Goal: Task Accomplishment & Management: Use online tool/utility

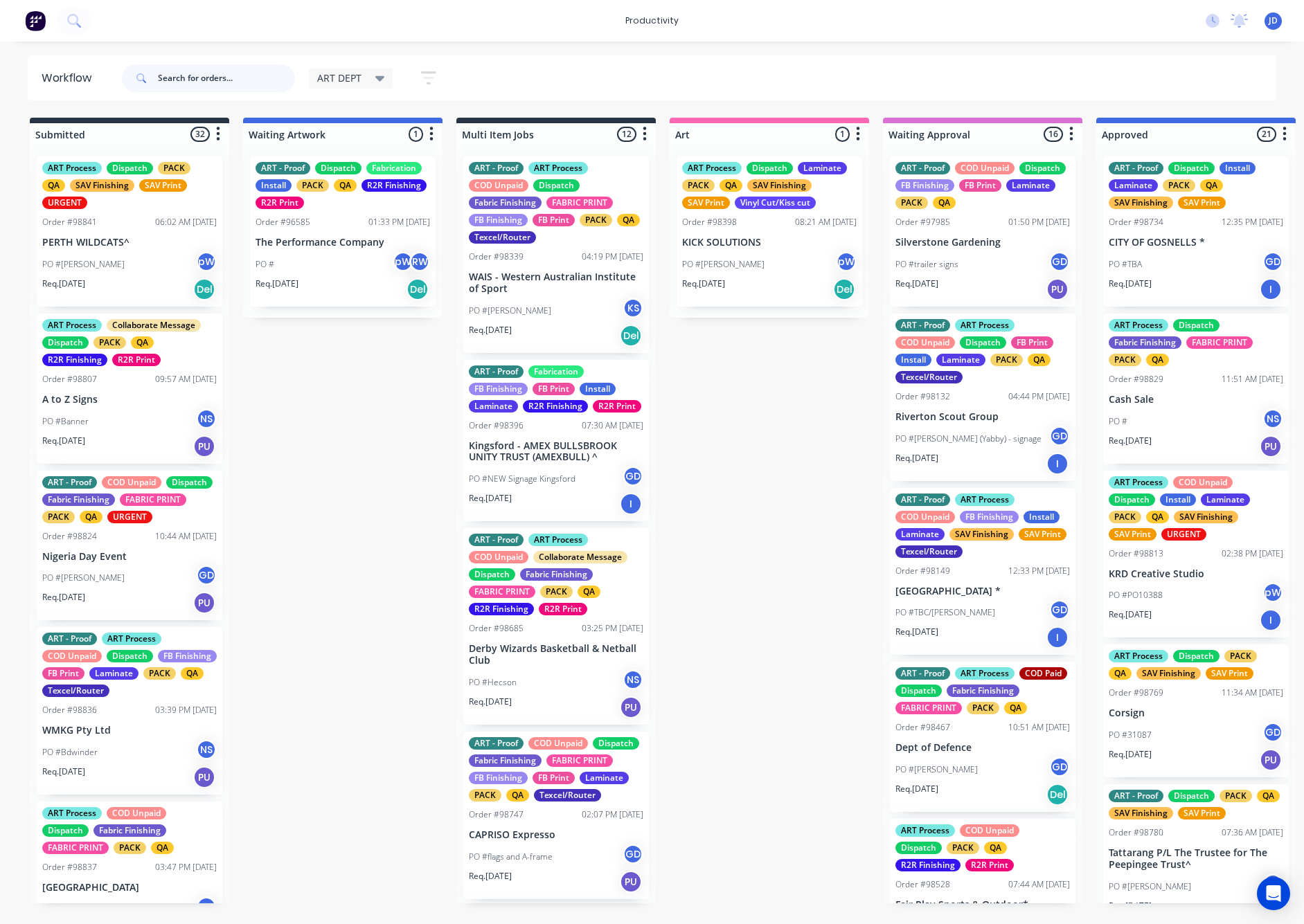
click at [202, 78] on input "text" at bounding box center [226, 78] width 137 height 28
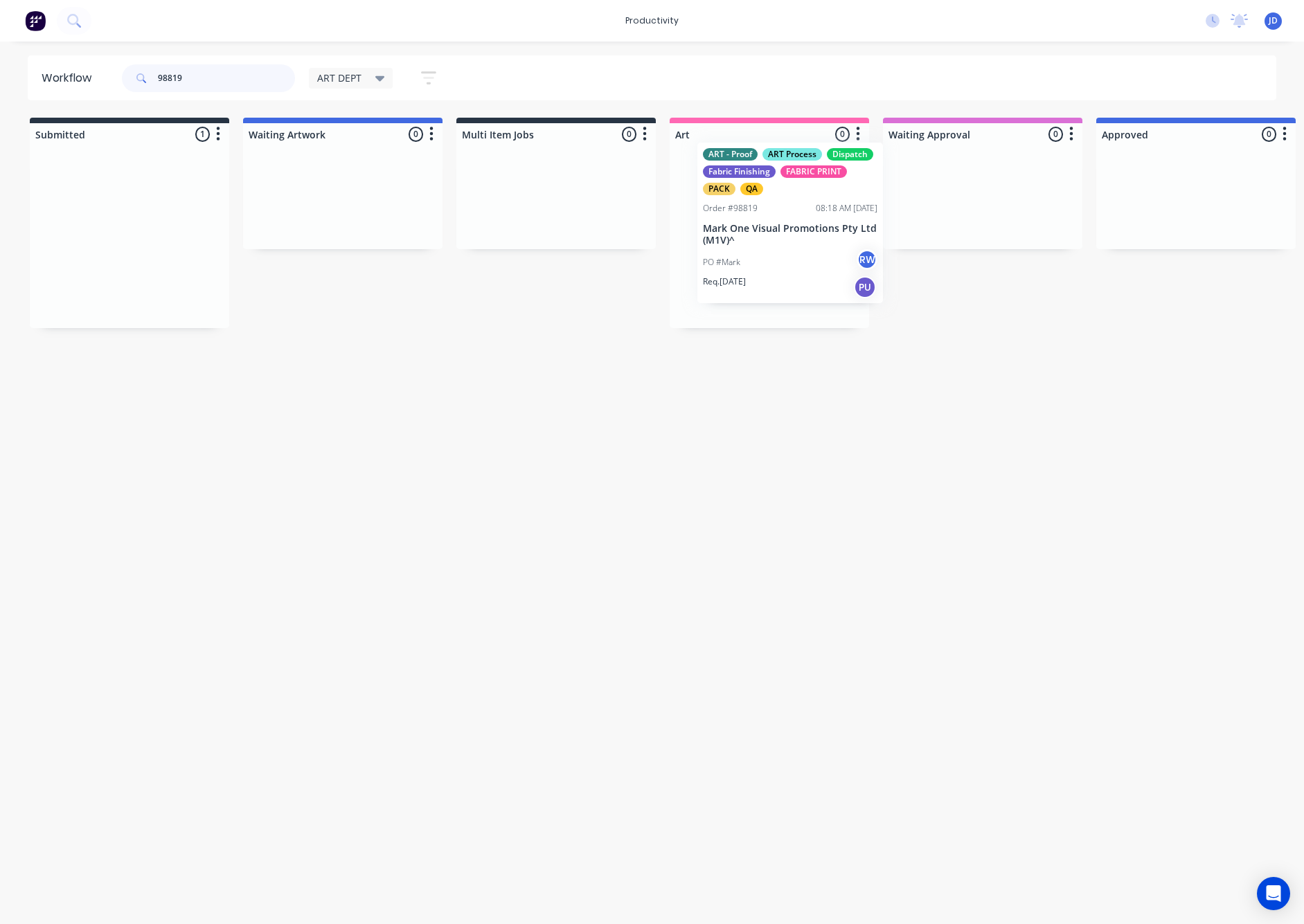
drag, startPoint x: 105, startPoint y: 245, endPoint x: 741, endPoint y: 229, distance: 636.2
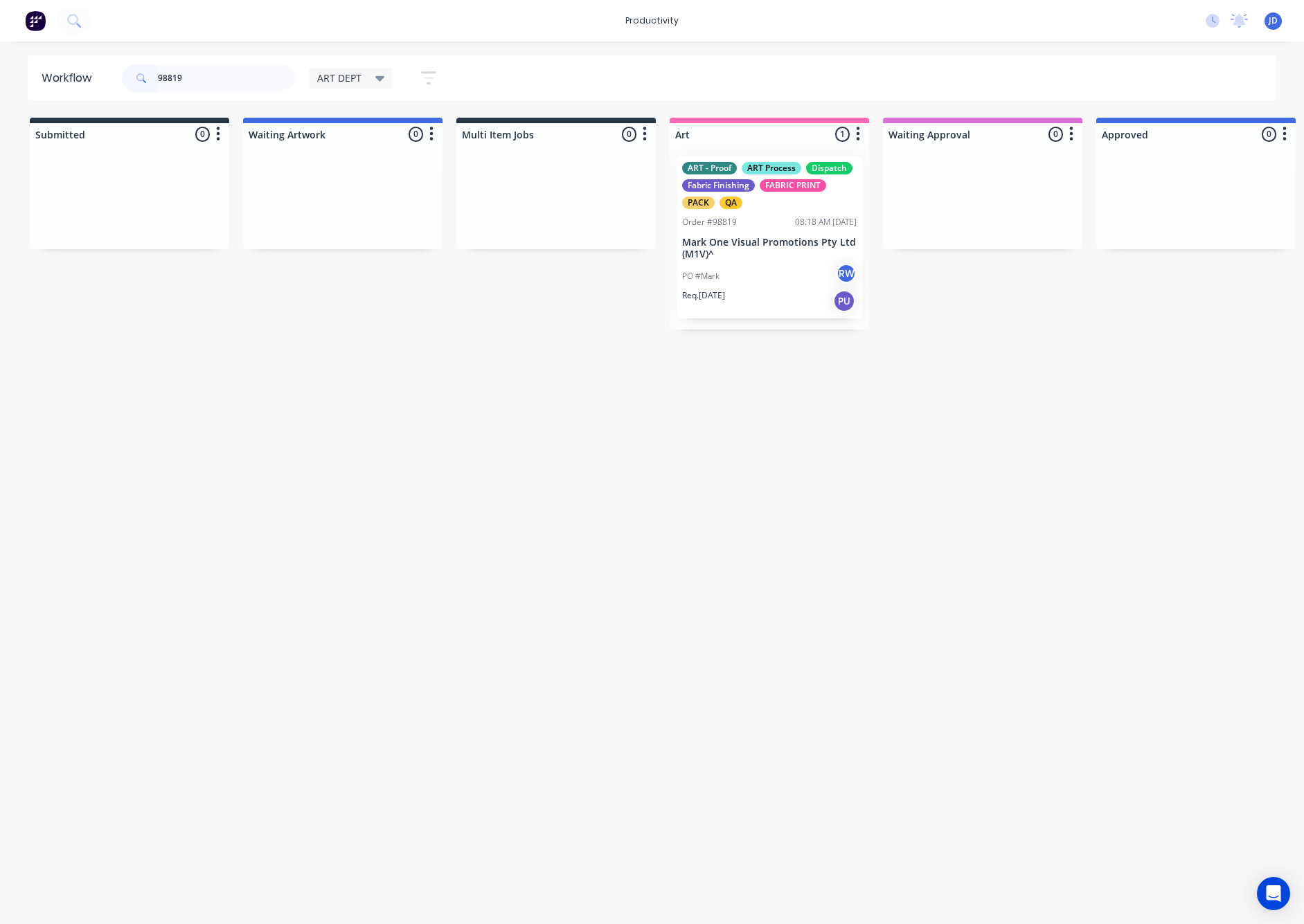
click at [751, 233] on div "ART - Proof ART Process Dispatch Fabric Finishing FABRIC PRINT PACK QA Order #9…" at bounding box center [769, 238] width 186 height 162
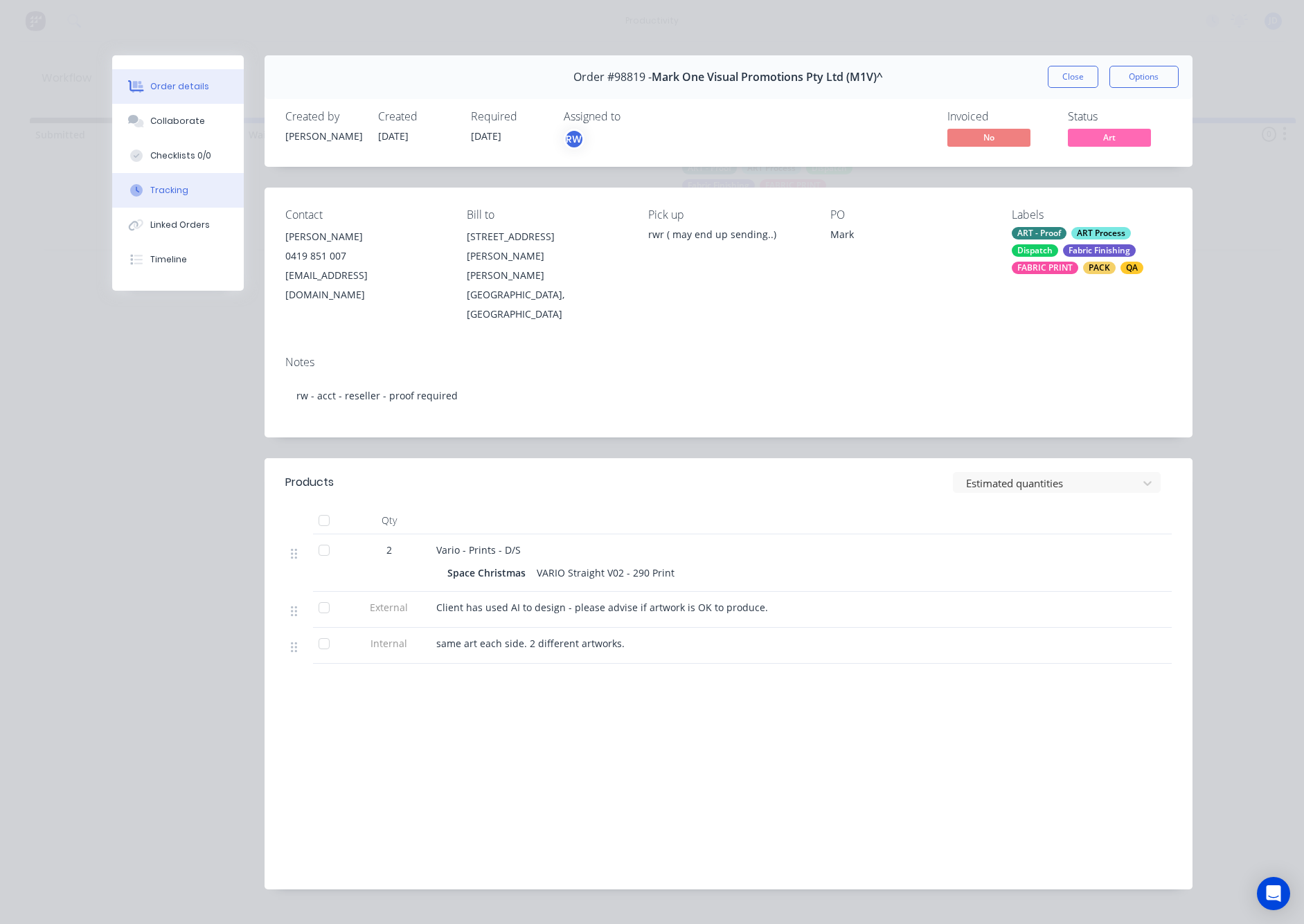
click at [174, 194] on div "Tracking" at bounding box center [169, 190] width 38 height 13
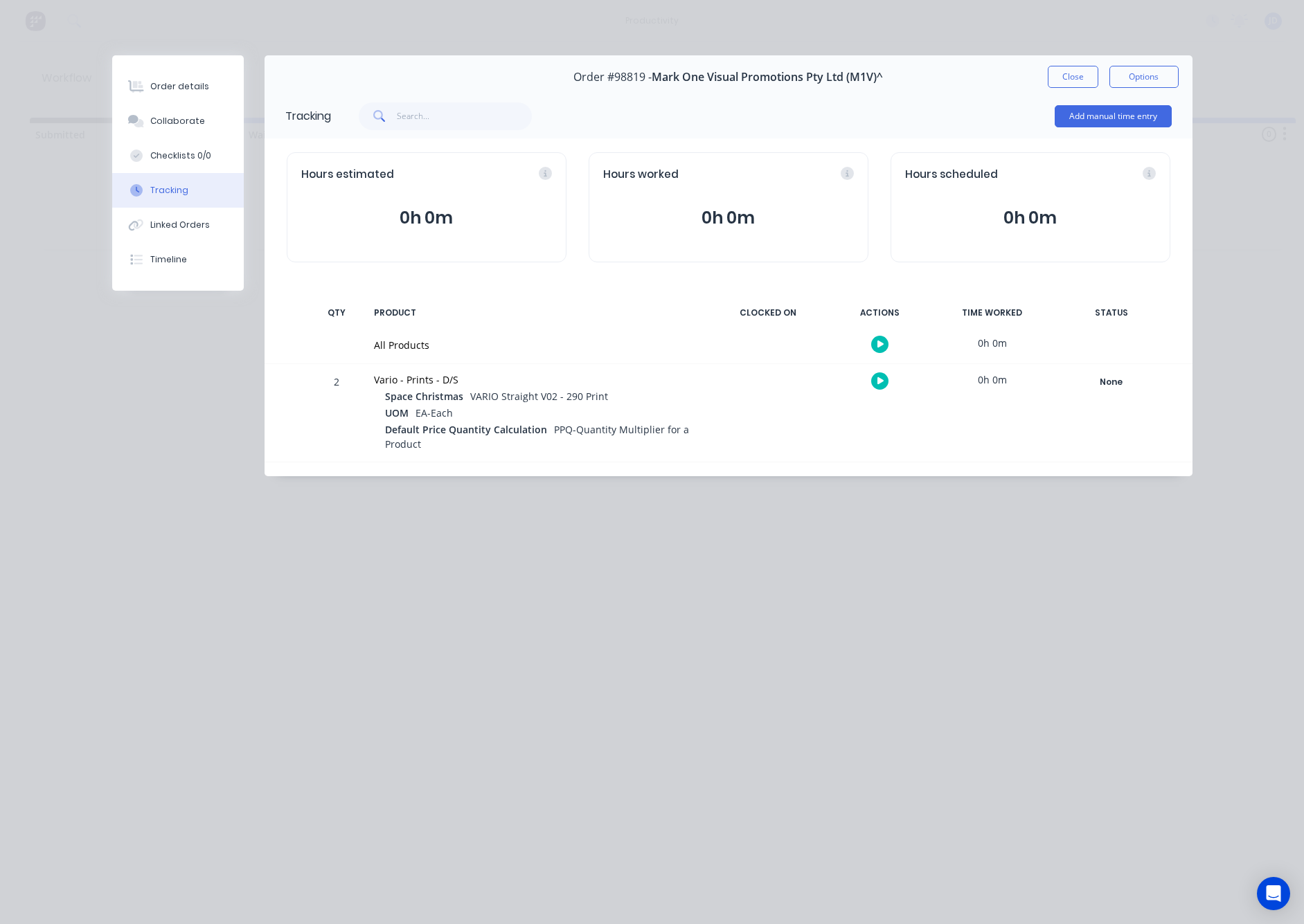
click at [879, 382] on icon "button" at bounding box center [881, 380] width 7 height 8
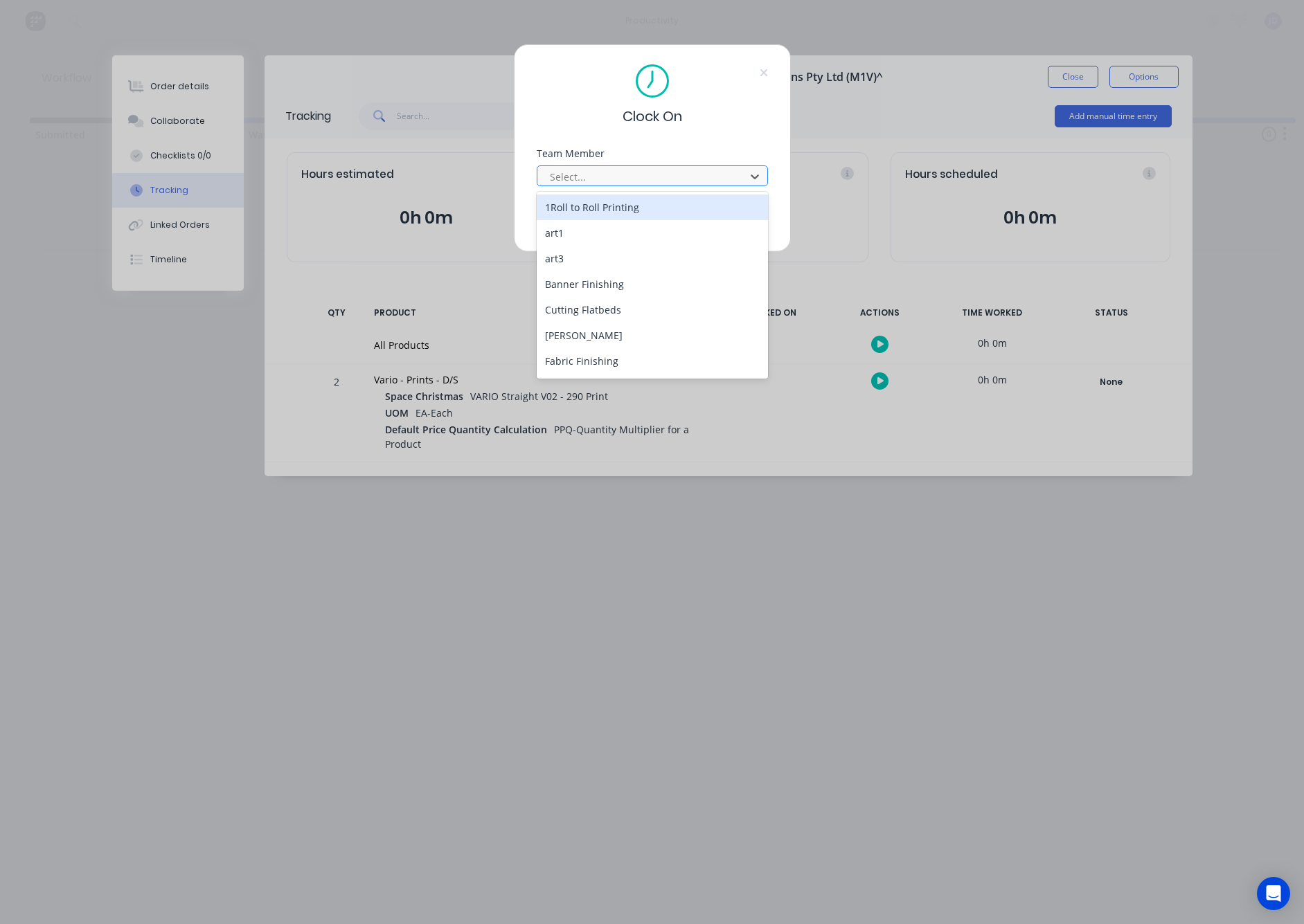
click at [558, 182] on div "Select..." at bounding box center [644, 176] width 187 height 14
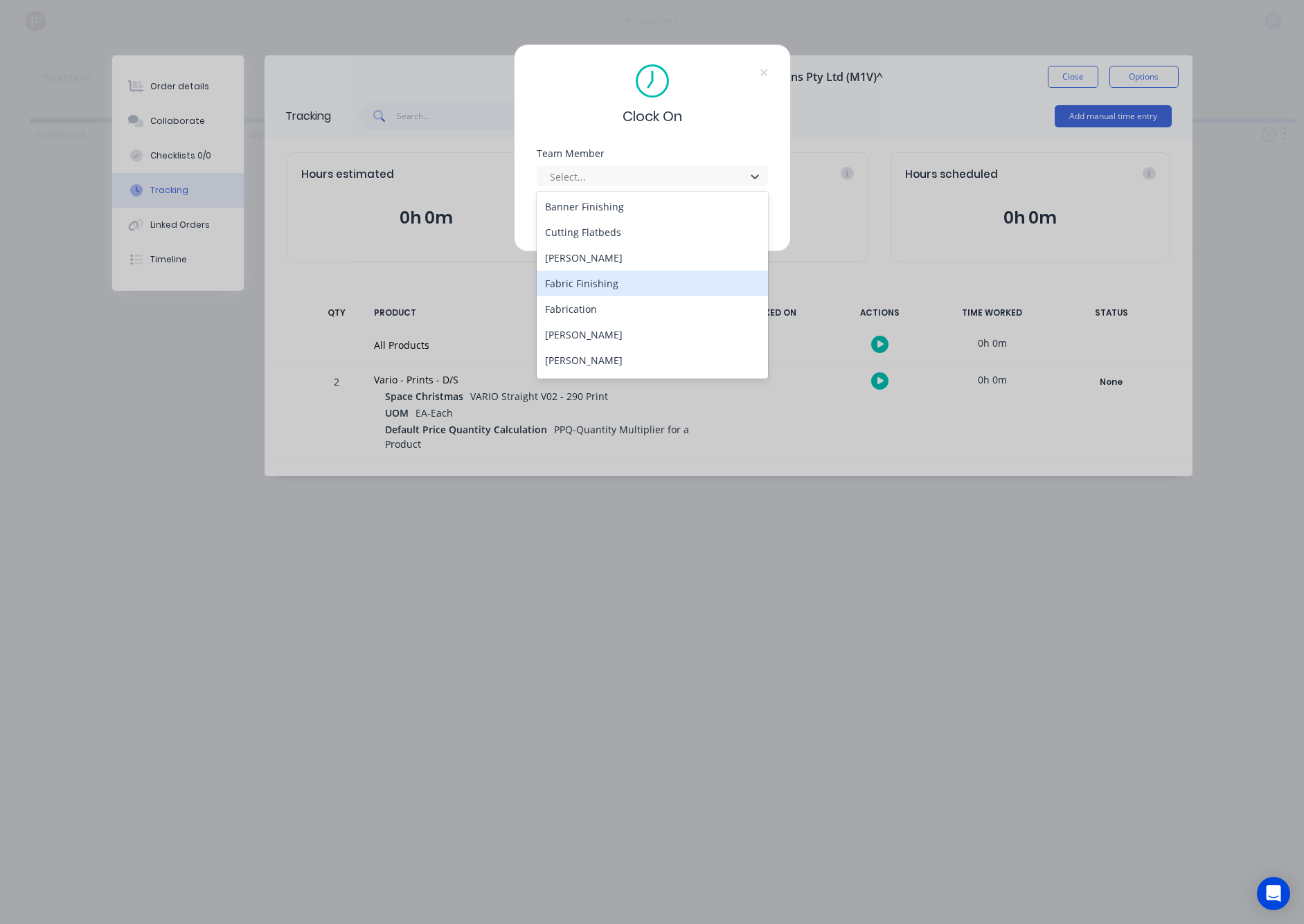
scroll to position [79, 0]
click at [577, 352] on div "[PERSON_NAME]" at bounding box center [652, 359] width 231 height 25
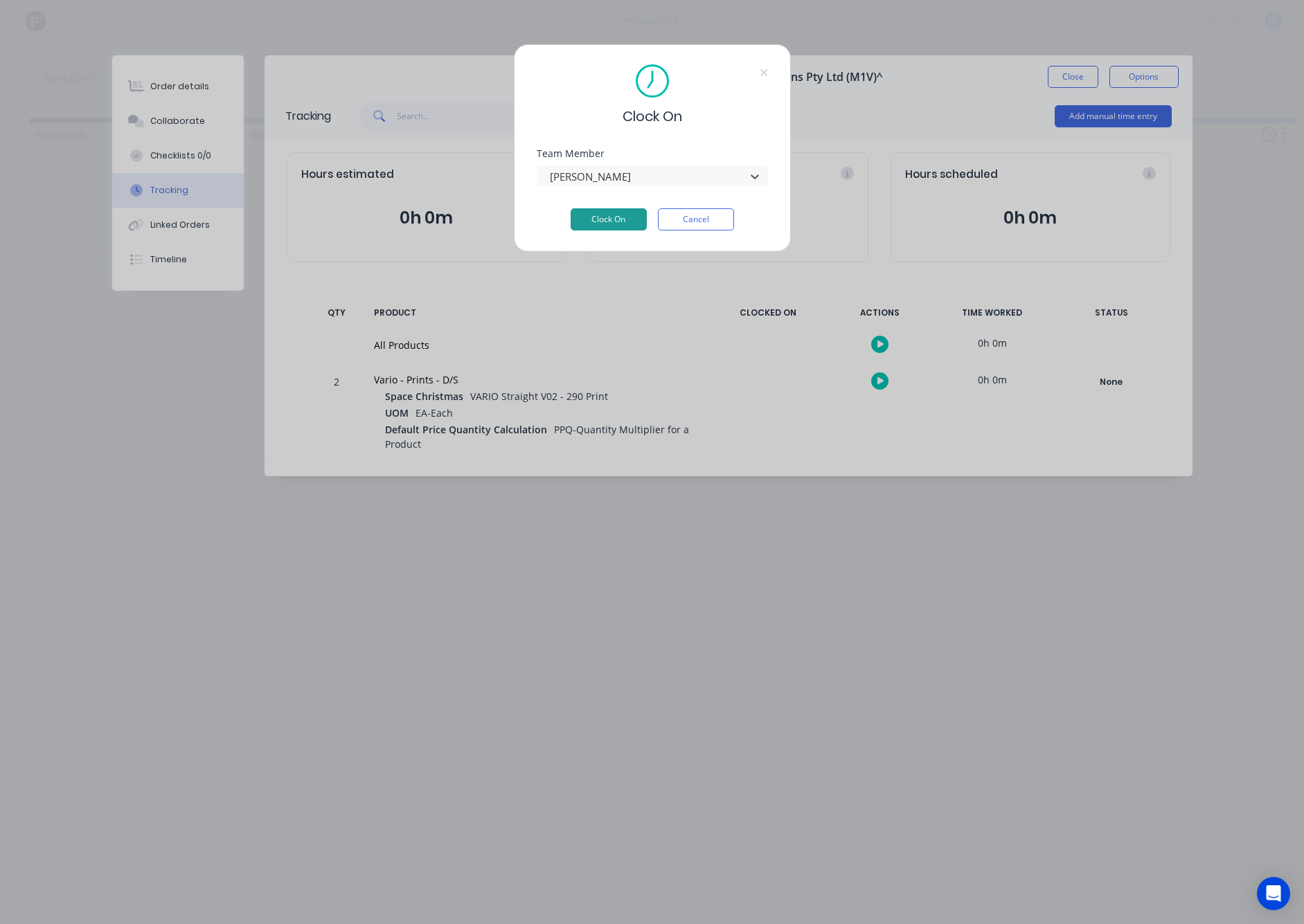
click at [574, 218] on button "Clock On" at bounding box center [609, 219] width 76 height 22
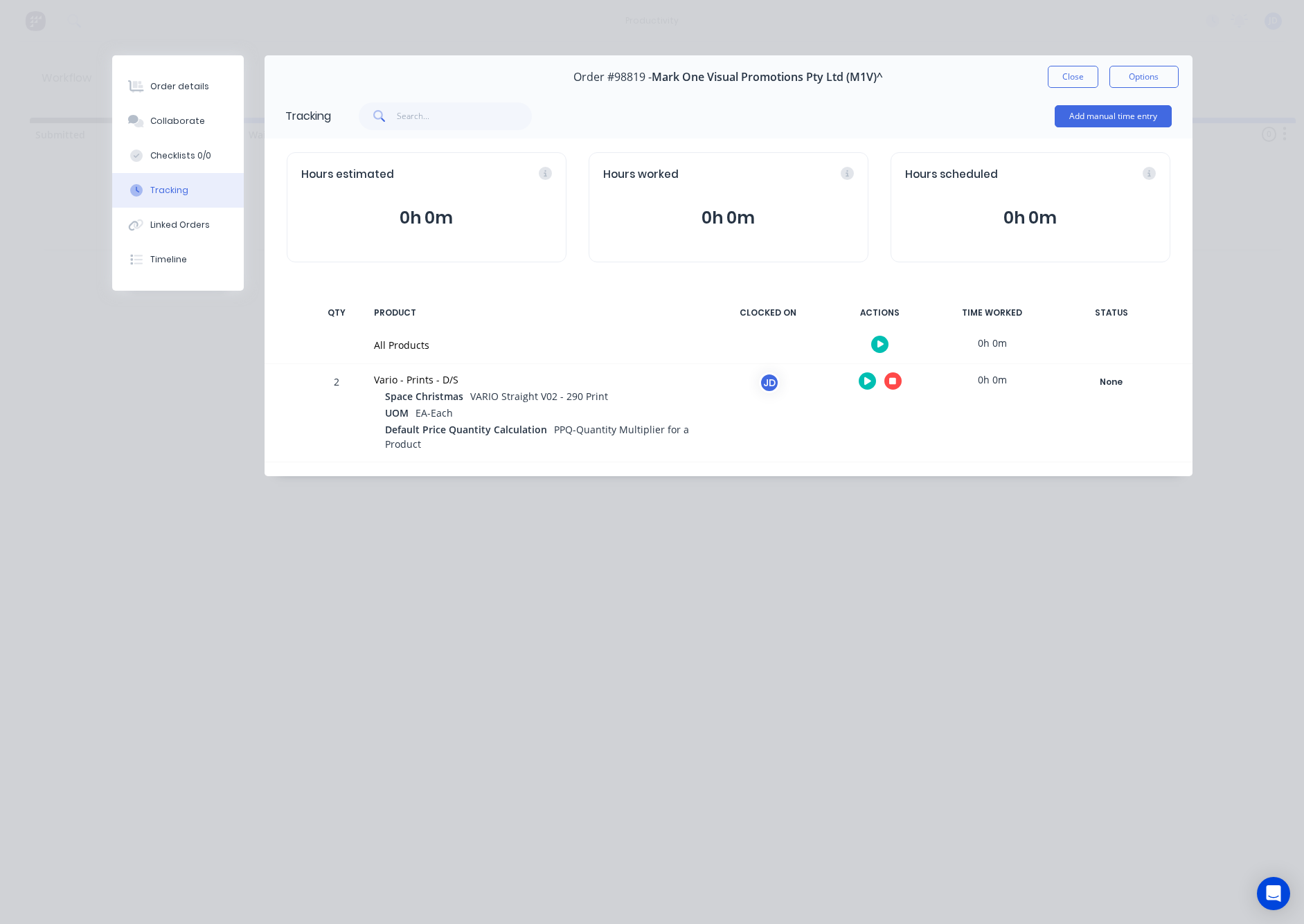
click at [887, 378] on button "button" at bounding box center [893, 381] width 18 height 18
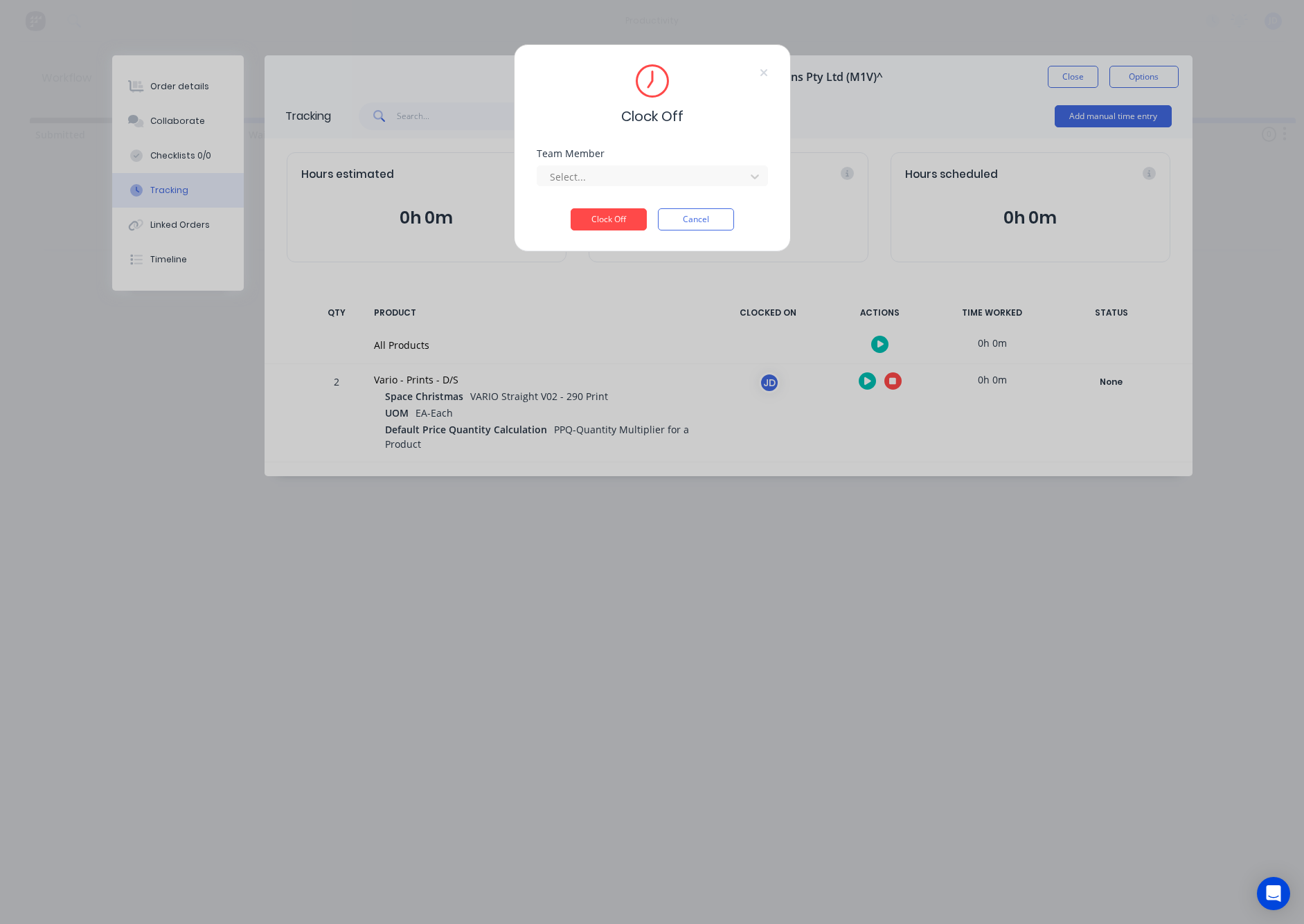
drag, startPoint x: 664, startPoint y: 179, endPoint x: 647, endPoint y: 188, distance: 19.2
click at [664, 179] on div at bounding box center [643, 177] width 190 height 18
click at [580, 221] on div "[PERSON_NAME]" at bounding box center [652, 207] width 231 height 31
drag, startPoint x: 579, startPoint y: 209, endPoint x: 586, endPoint y: 218, distance: 11.4
click at [579, 209] on div "[PERSON_NAME]" at bounding box center [652, 207] width 231 height 25
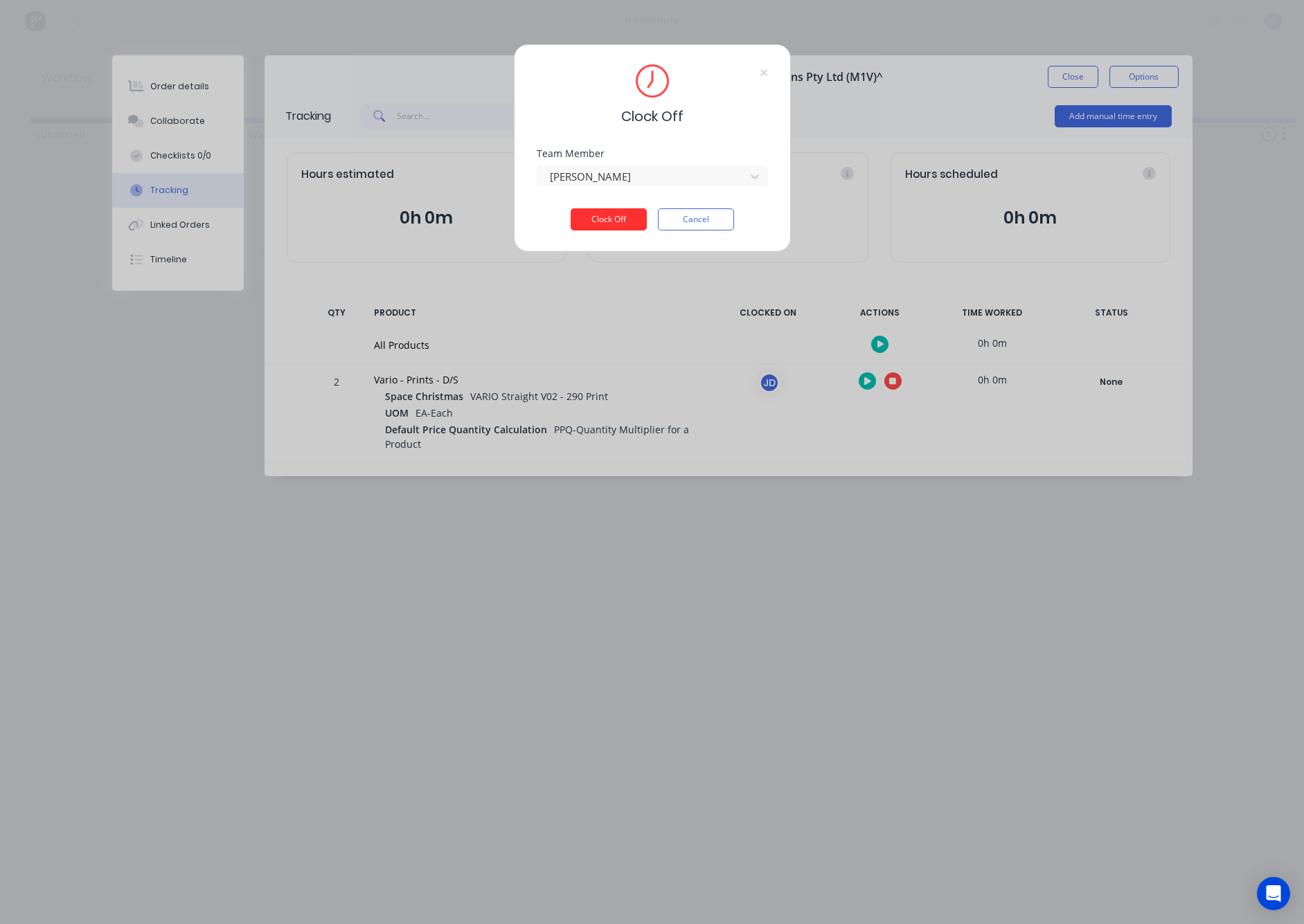
click at [586, 218] on button "Clock Off" at bounding box center [609, 219] width 76 height 22
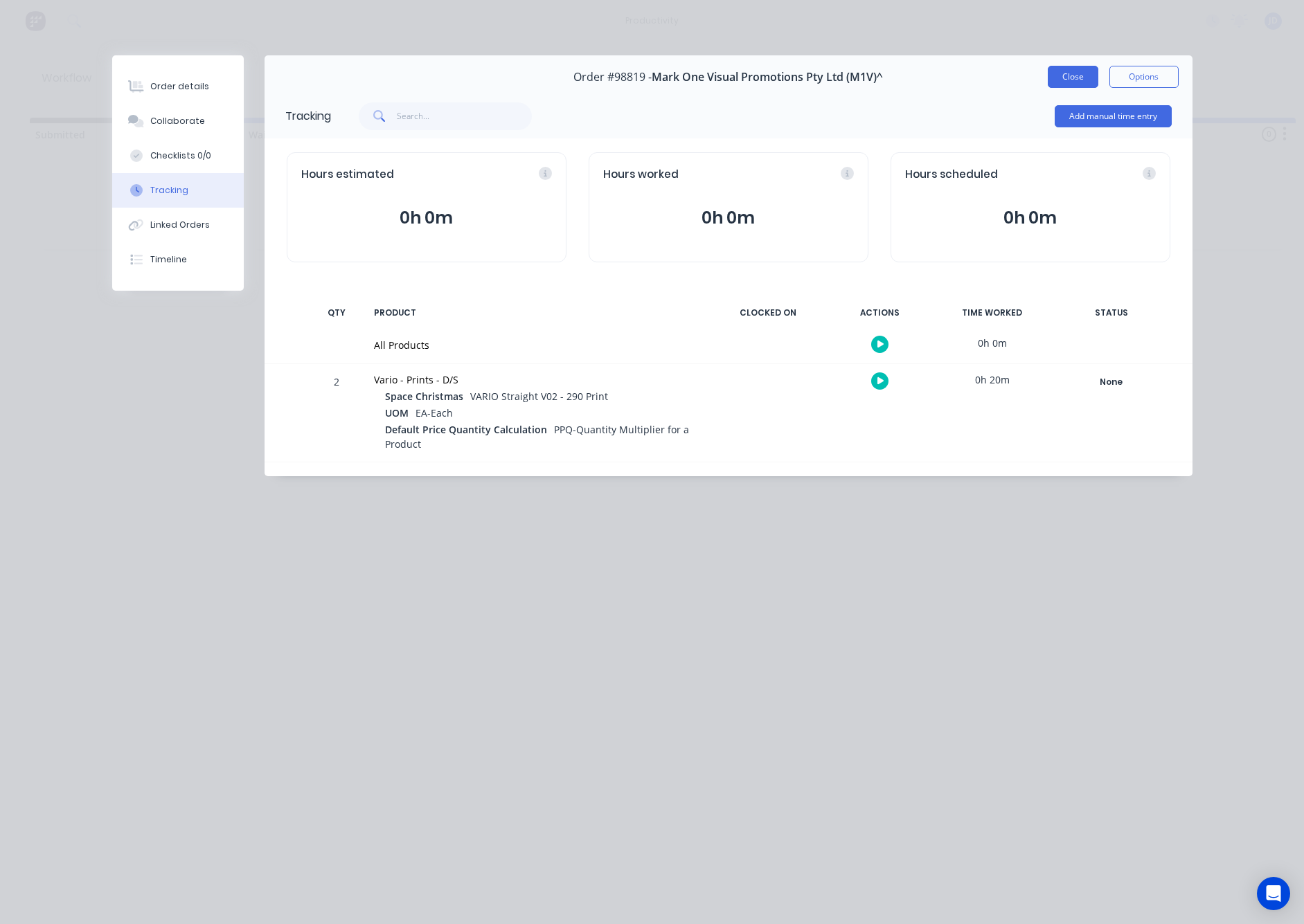
click at [1061, 73] on button "Close" at bounding box center [1073, 77] width 51 height 22
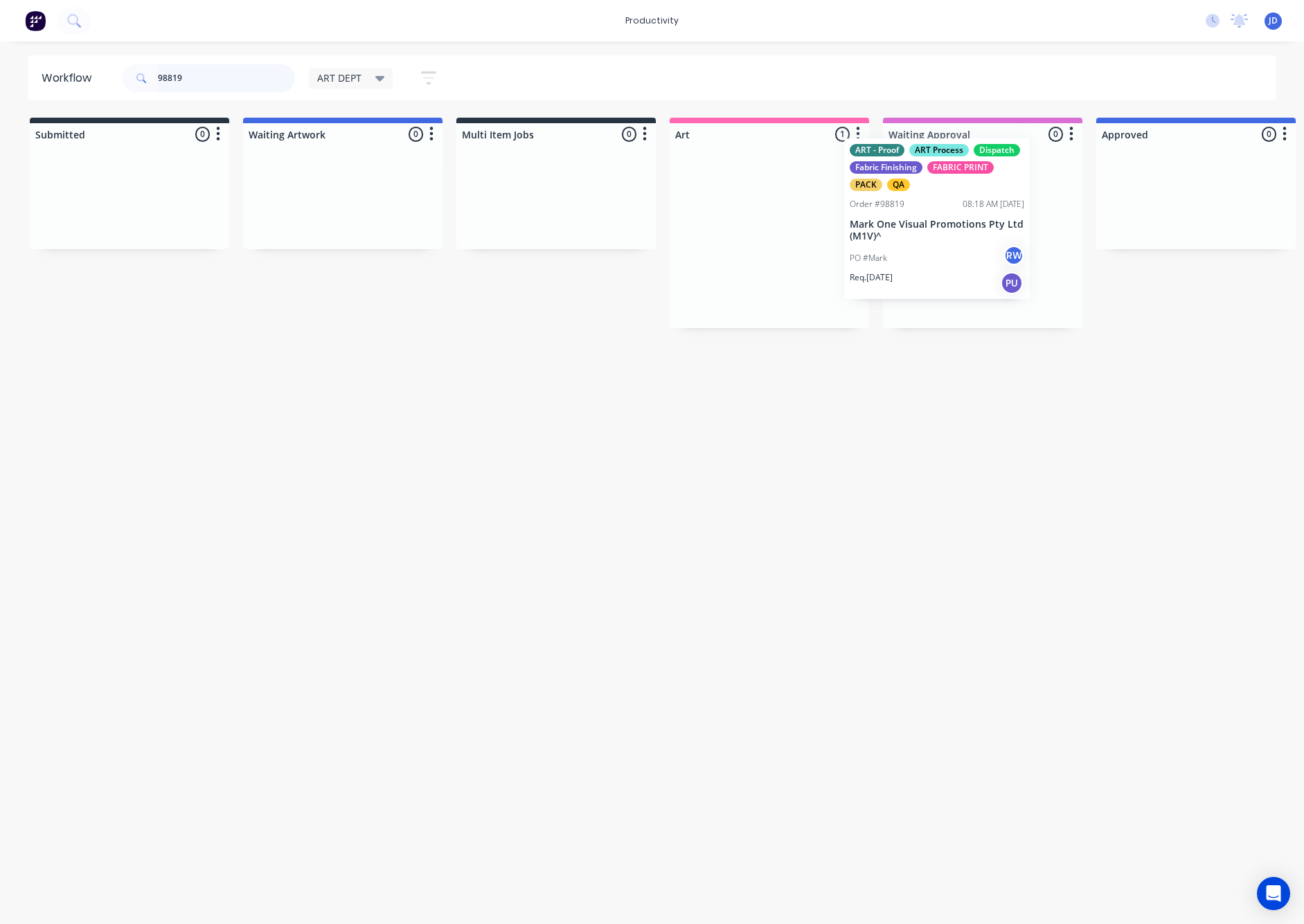
drag, startPoint x: 891, startPoint y: 223, endPoint x: 1013, endPoint y: 208, distance: 122.9
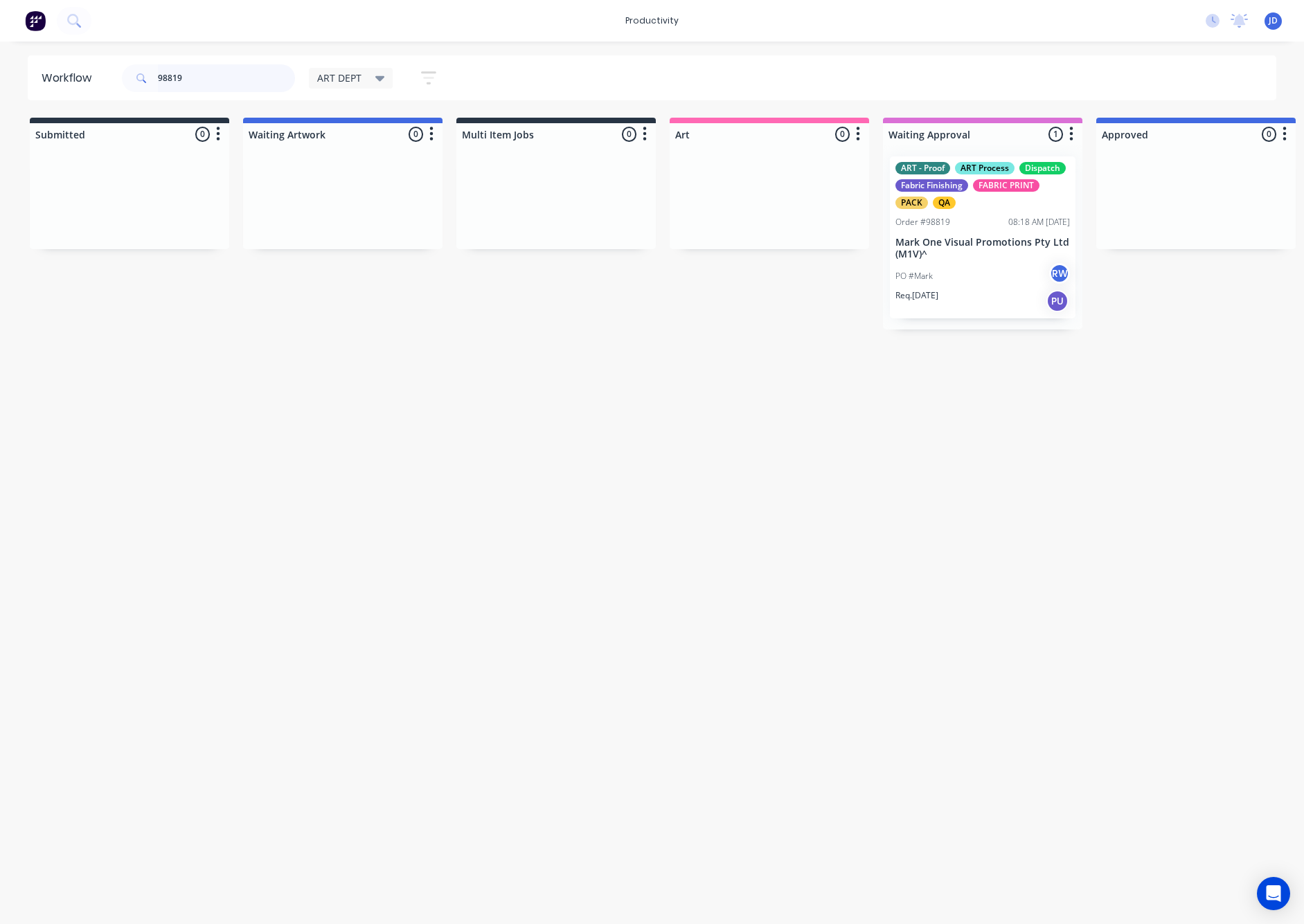
drag, startPoint x: 203, startPoint y: 74, endPoint x: 133, endPoint y: 65, distance: 70.6
click at [133, 65] on div "98819" at bounding box center [208, 78] width 173 height 28
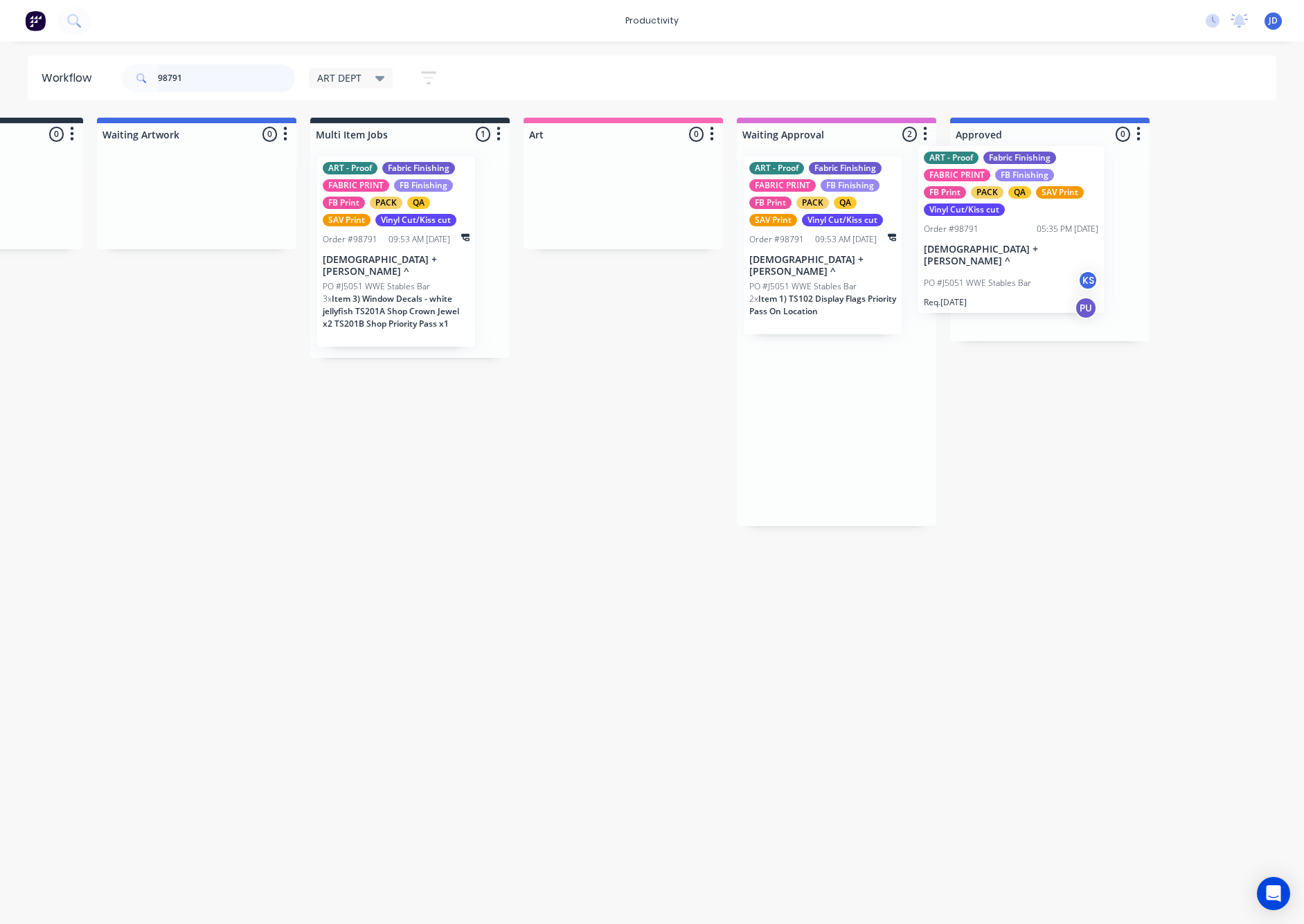
drag, startPoint x: 1107, startPoint y: 262, endPoint x: 993, endPoint y: 262, distance: 114.0
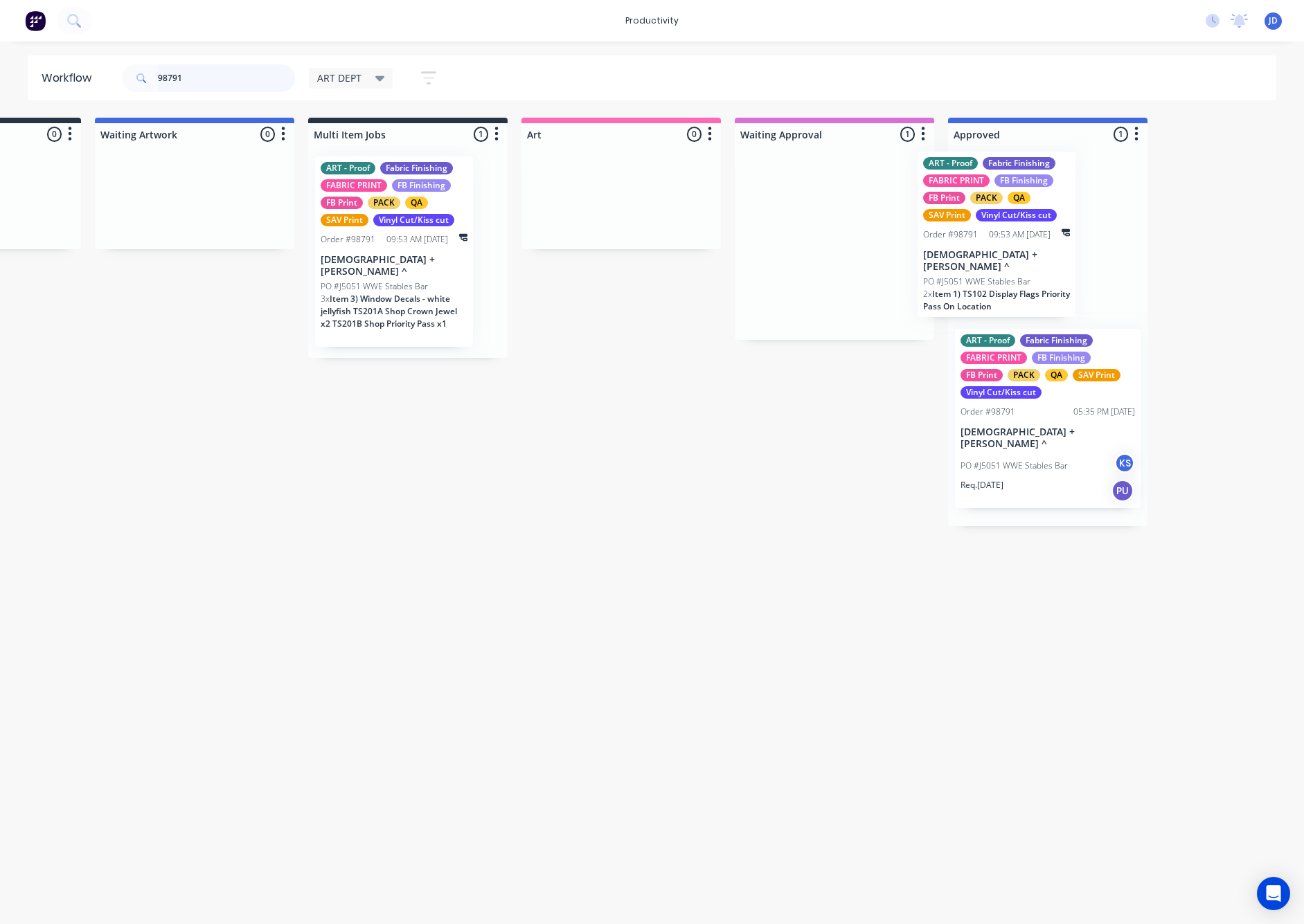
scroll to position [0, 159]
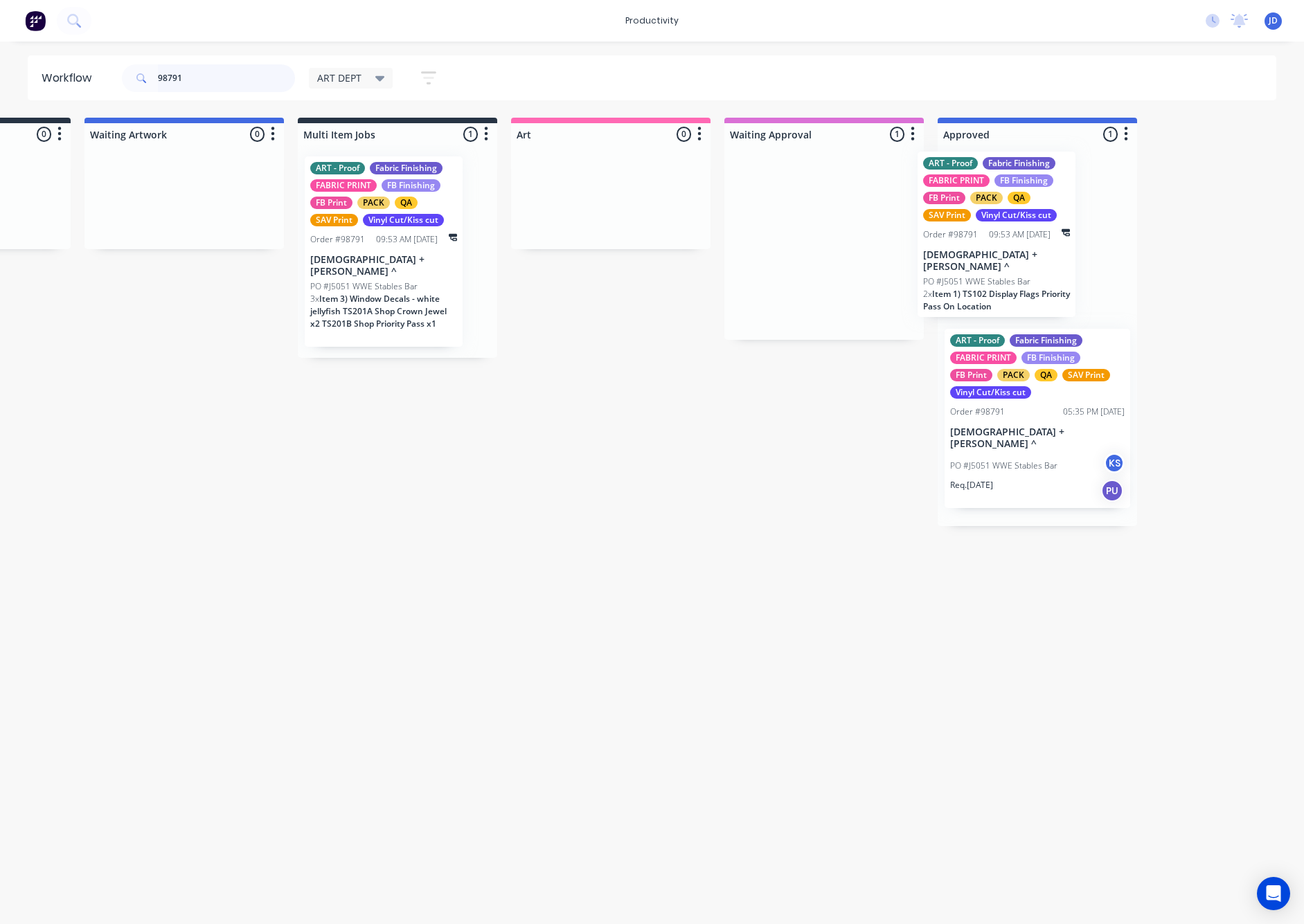
drag, startPoint x: 922, startPoint y: 257, endPoint x: 1059, endPoint y: 257, distance: 137.0
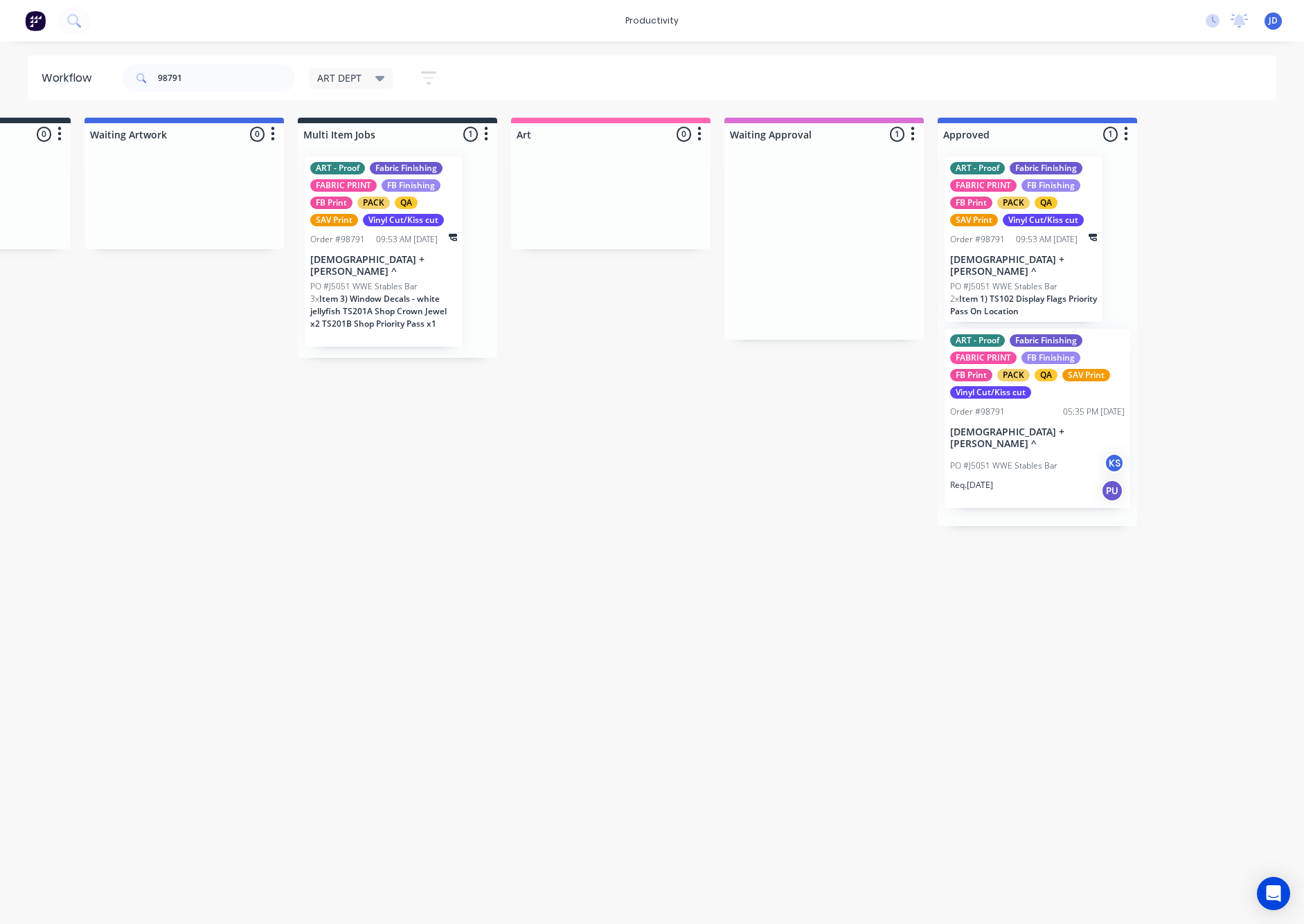
click at [375, 293] on span "Item 3) Window Decals - white jellyfish TS201A Shop Crown Jewel x2 TS201B Shop …" at bounding box center [379, 311] width 137 height 37
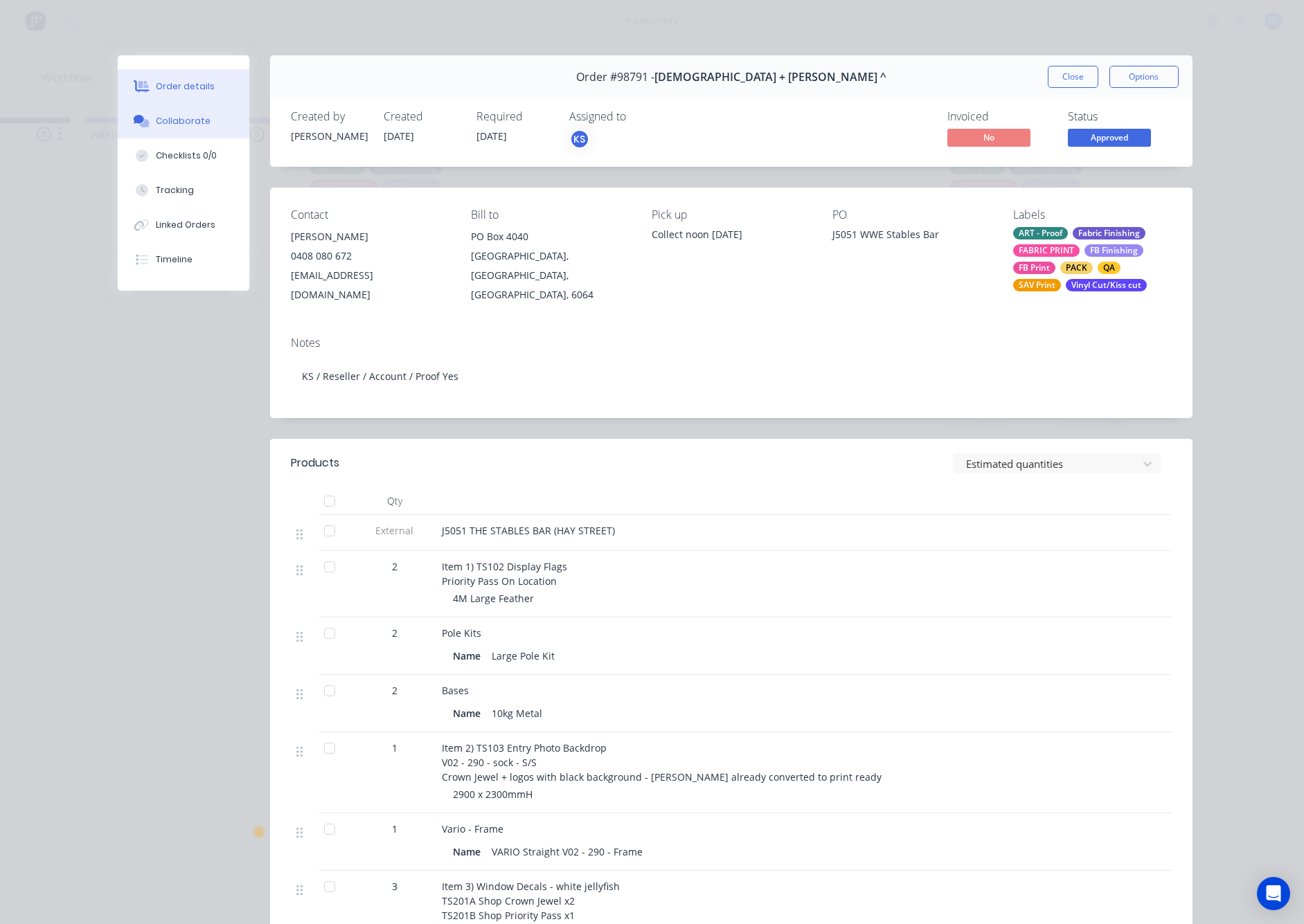
click at [176, 126] on div "Collaborate" at bounding box center [183, 121] width 55 height 13
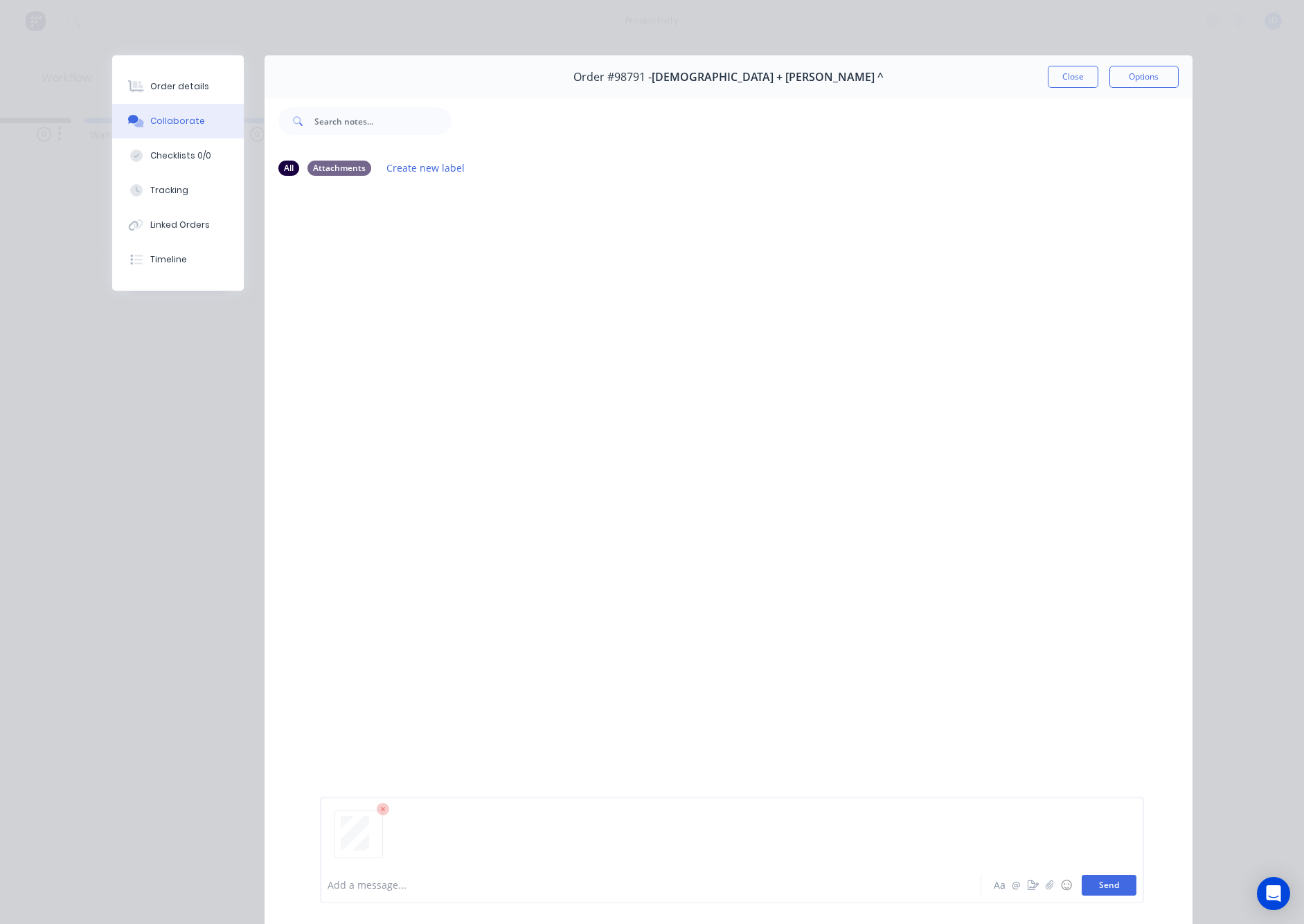
click at [1102, 882] on button "Send" at bounding box center [1109, 885] width 55 height 21
click at [1070, 89] on div "Order #98791 - Church + [PERSON_NAME] ^ Close Options" at bounding box center [729, 78] width 928 height 44
drag, startPoint x: 1066, startPoint y: 81, endPoint x: 862, endPoint y: 76, distance: 204.1
click at [1066, 81] on button "Close" at bounding box center [1073, 77] width 51 height 22
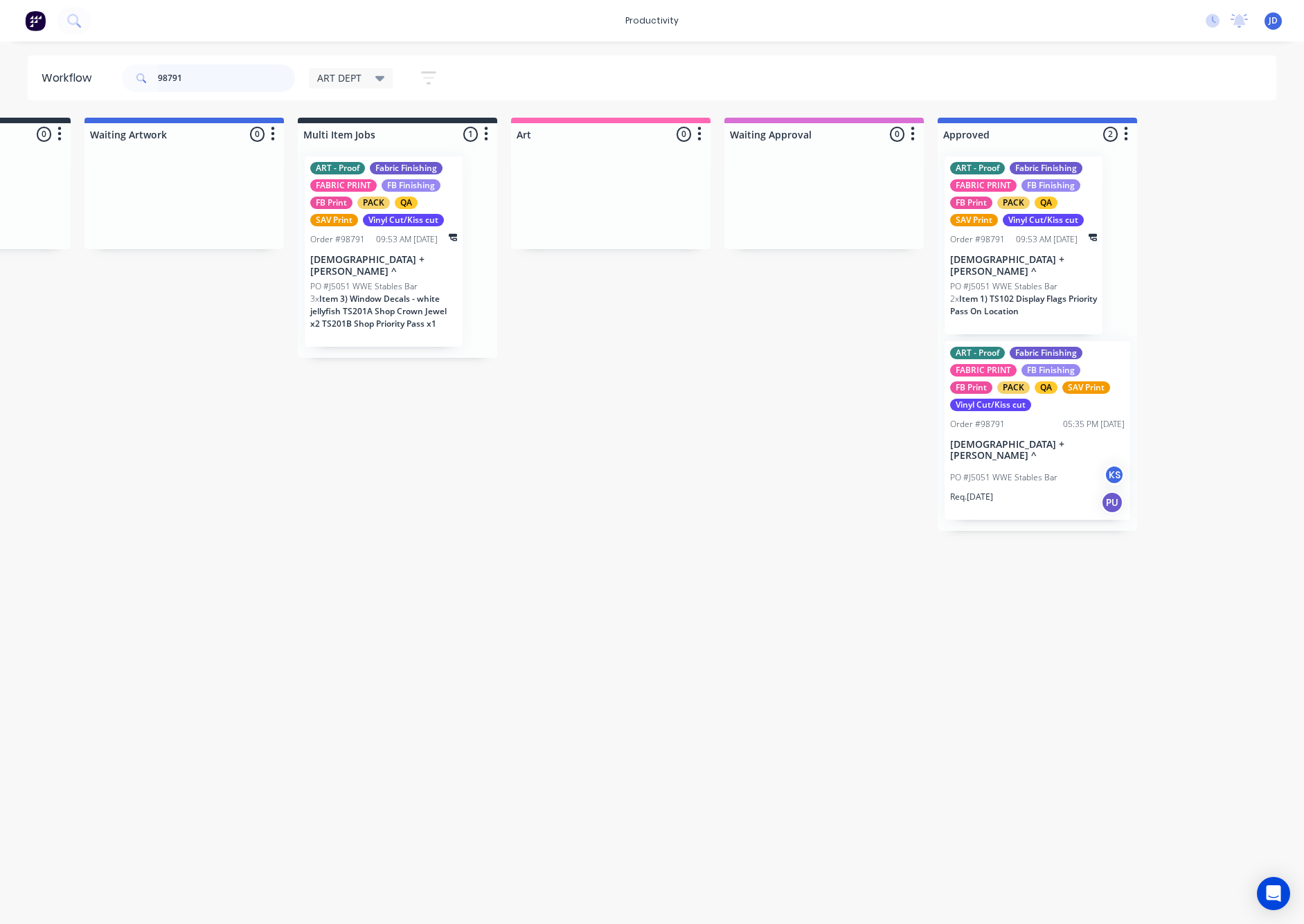
drag, startPoint x: 181, startPoint y: 76, endPoint x: 147, endPoint y: 73, distance: 34.1
click at [147, 73] on div "98791" at bounding box center [208, 78] width 173 height 28
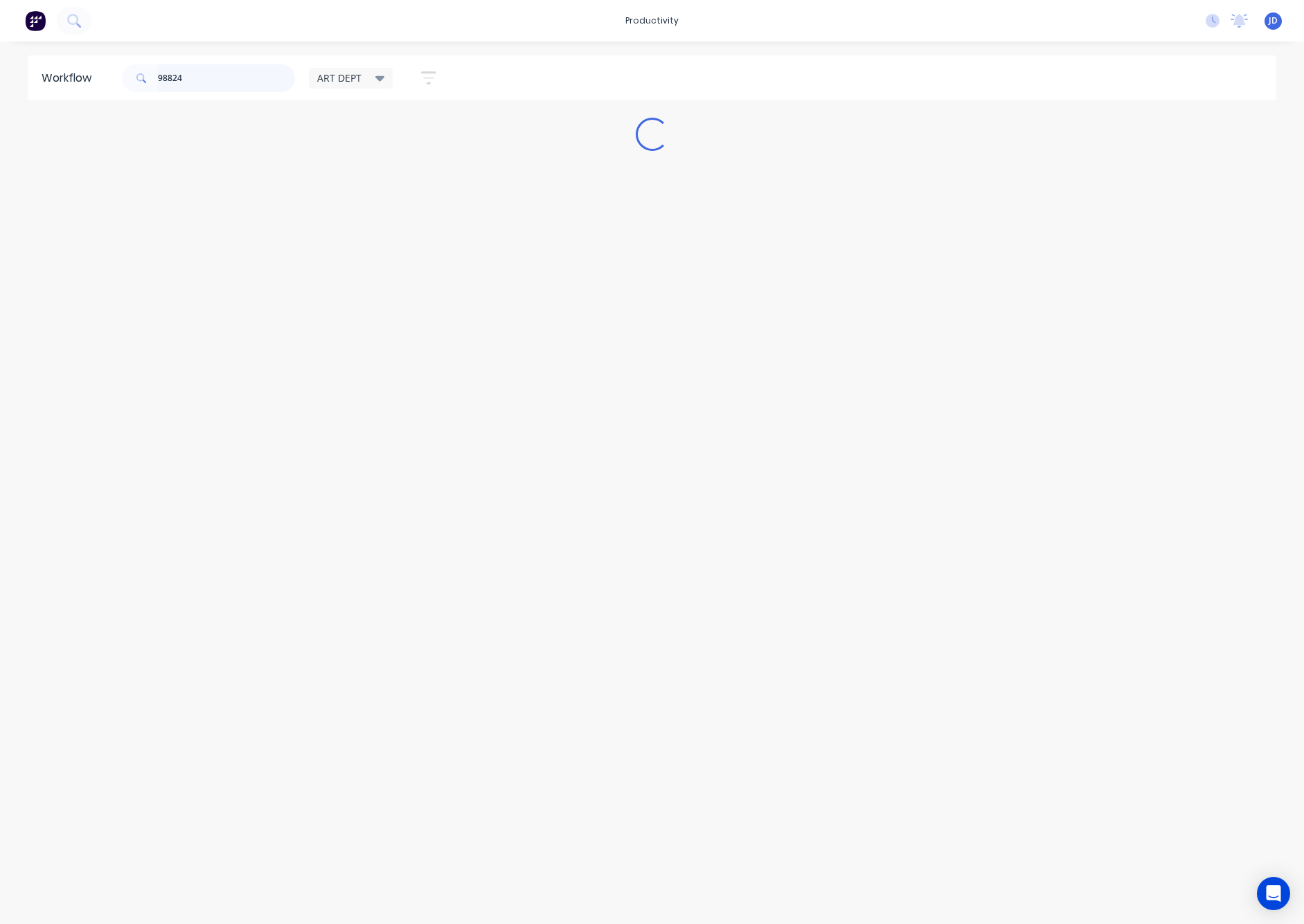
scroll to position [0, 0]
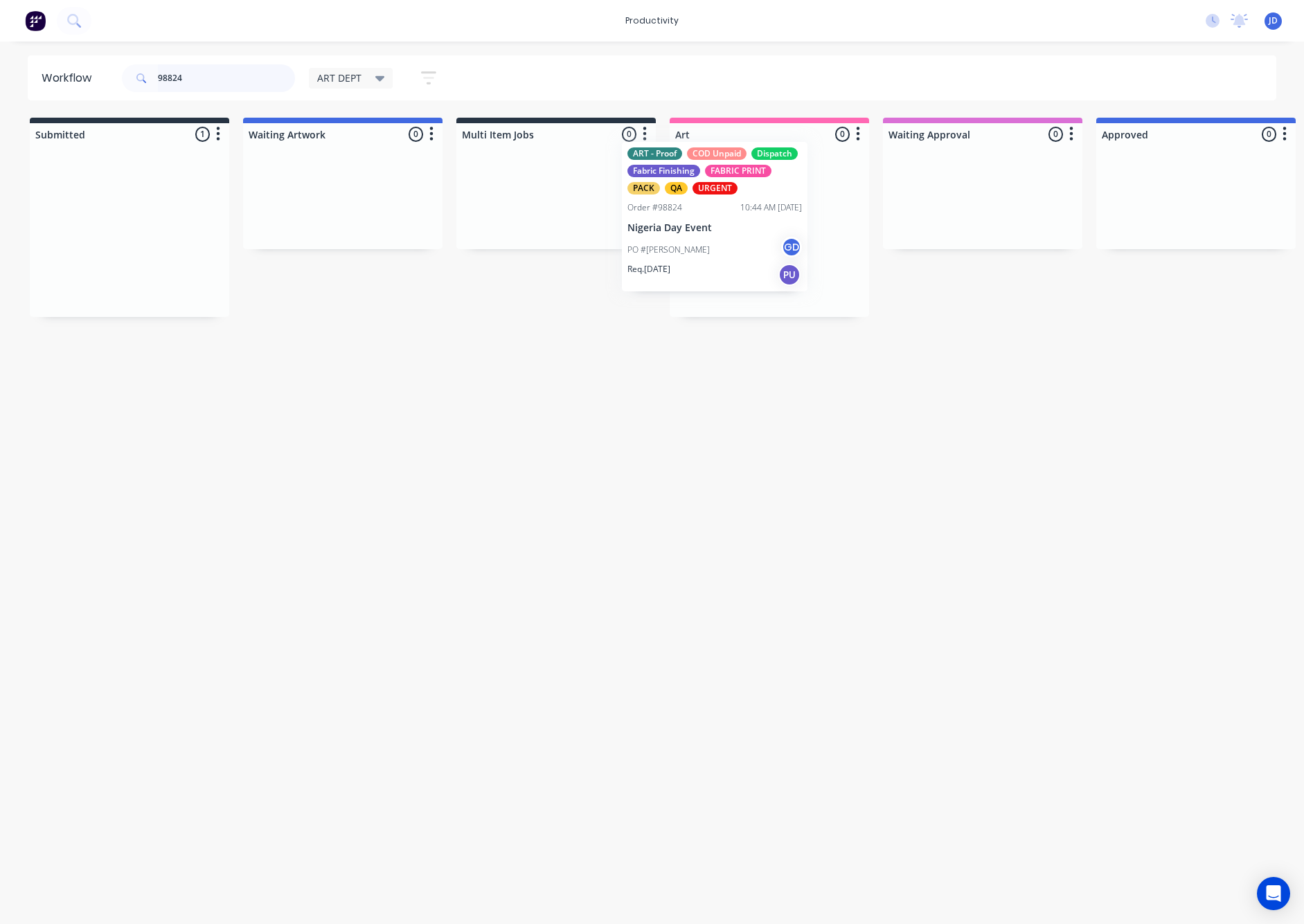
drag, startPoint x: 420, startPoint y: 217, endPoint x: 707, endPoint y: 203, distance: 287.3
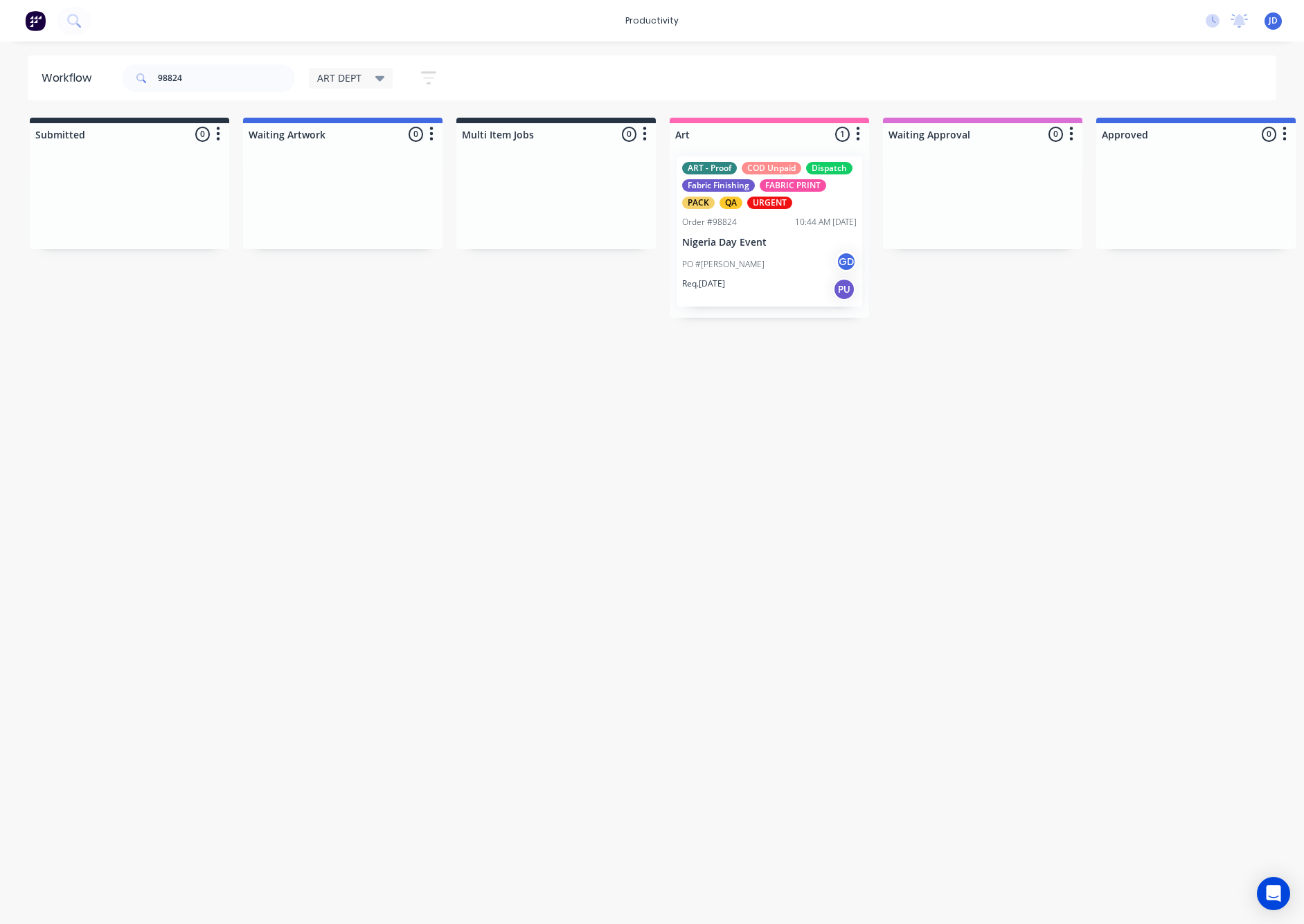
click at [709, 241] on div "ART - Proof COD Unpaid Dispatch Fabric Finishing FABRIC PRINT PACK QA URGENT Or…" at bounding box center [769, 231] width 199 height 172
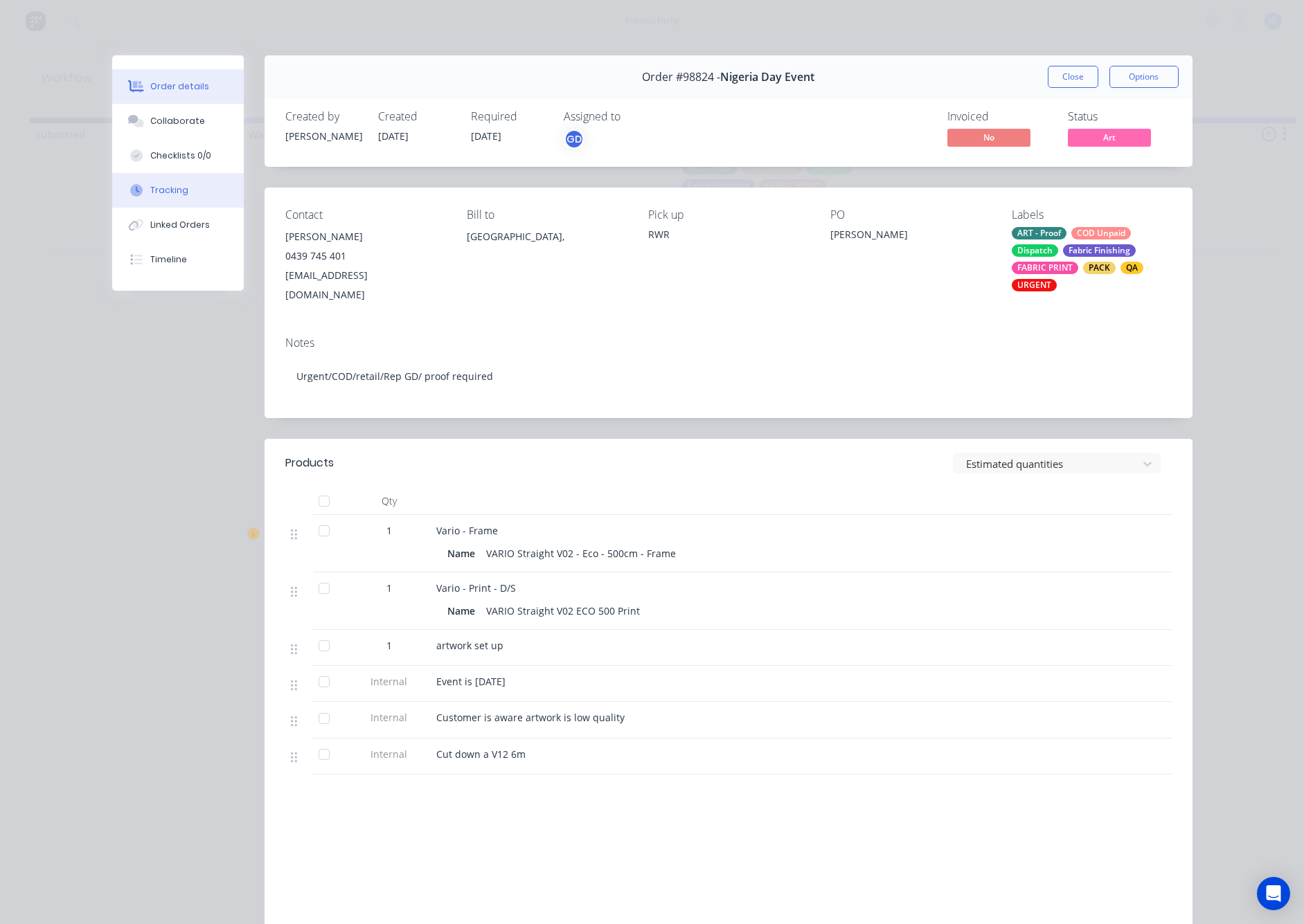
click at [160, 207] on button "Tracking" at bounding box center [178, 190] width 132 height 35
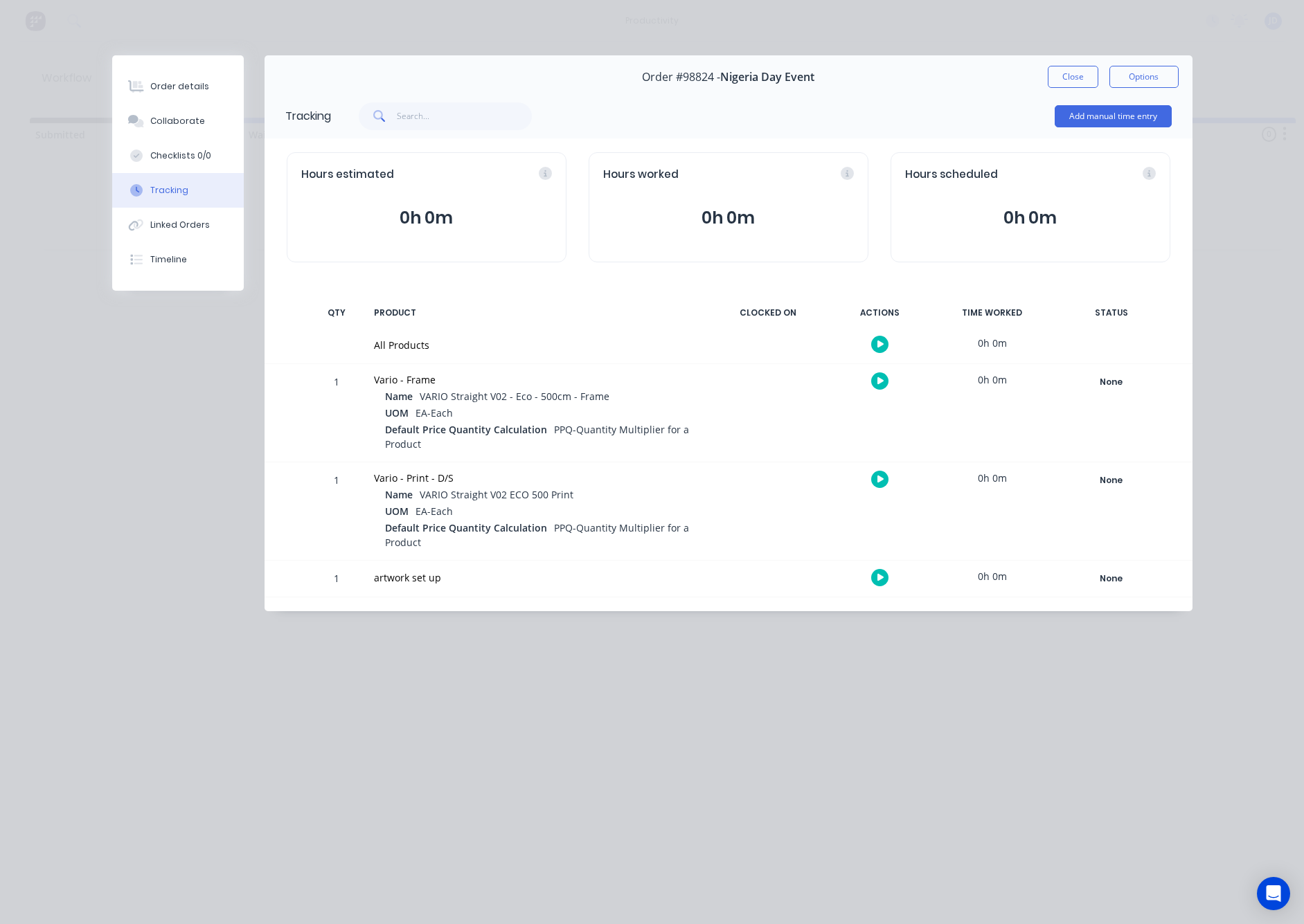
click at [878, 478] on icon "button" at bounding box center [881, 479] width 7 height 8
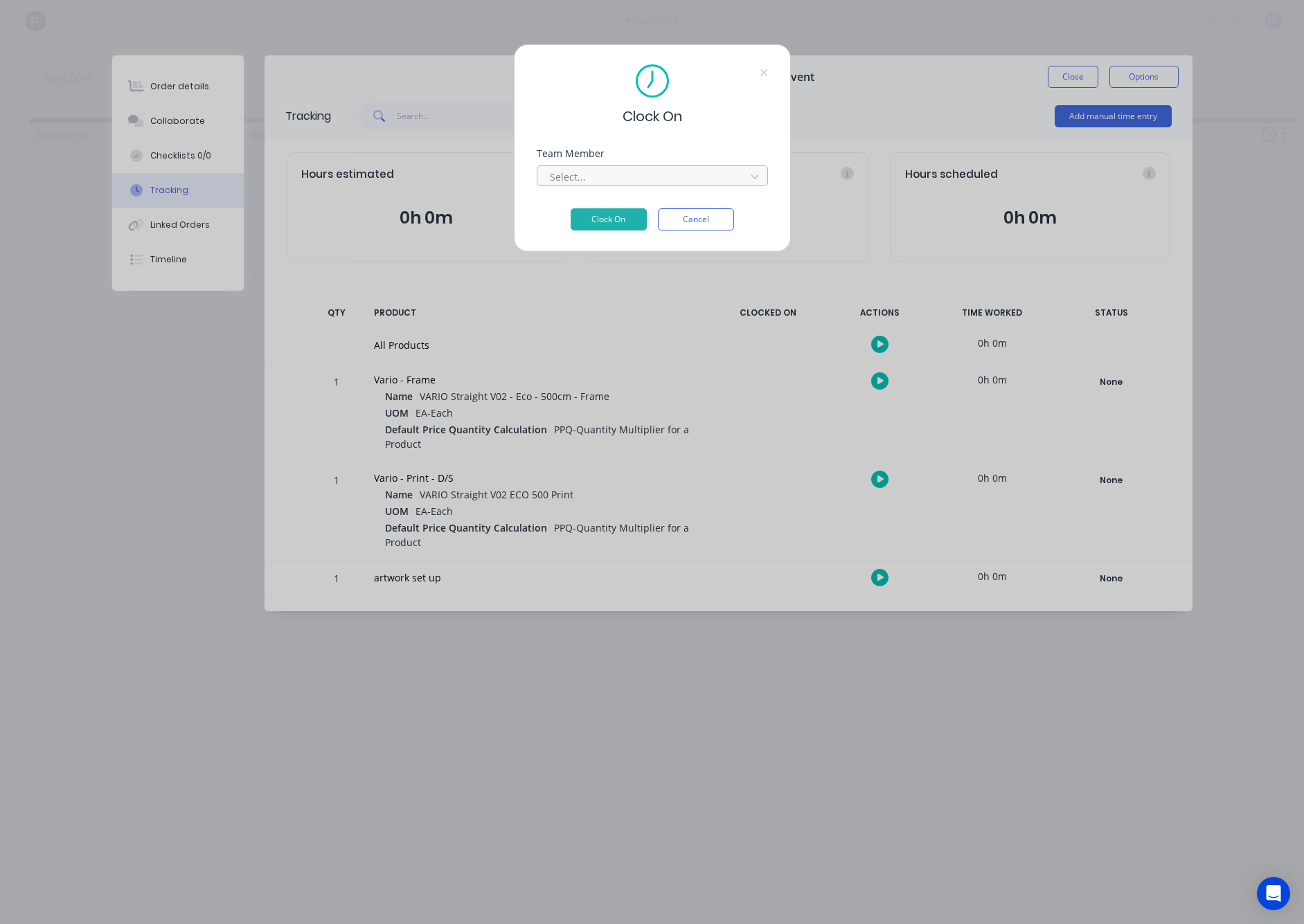
click at [652, 169] on div at bounding box center [643, 177] width 190 height 18
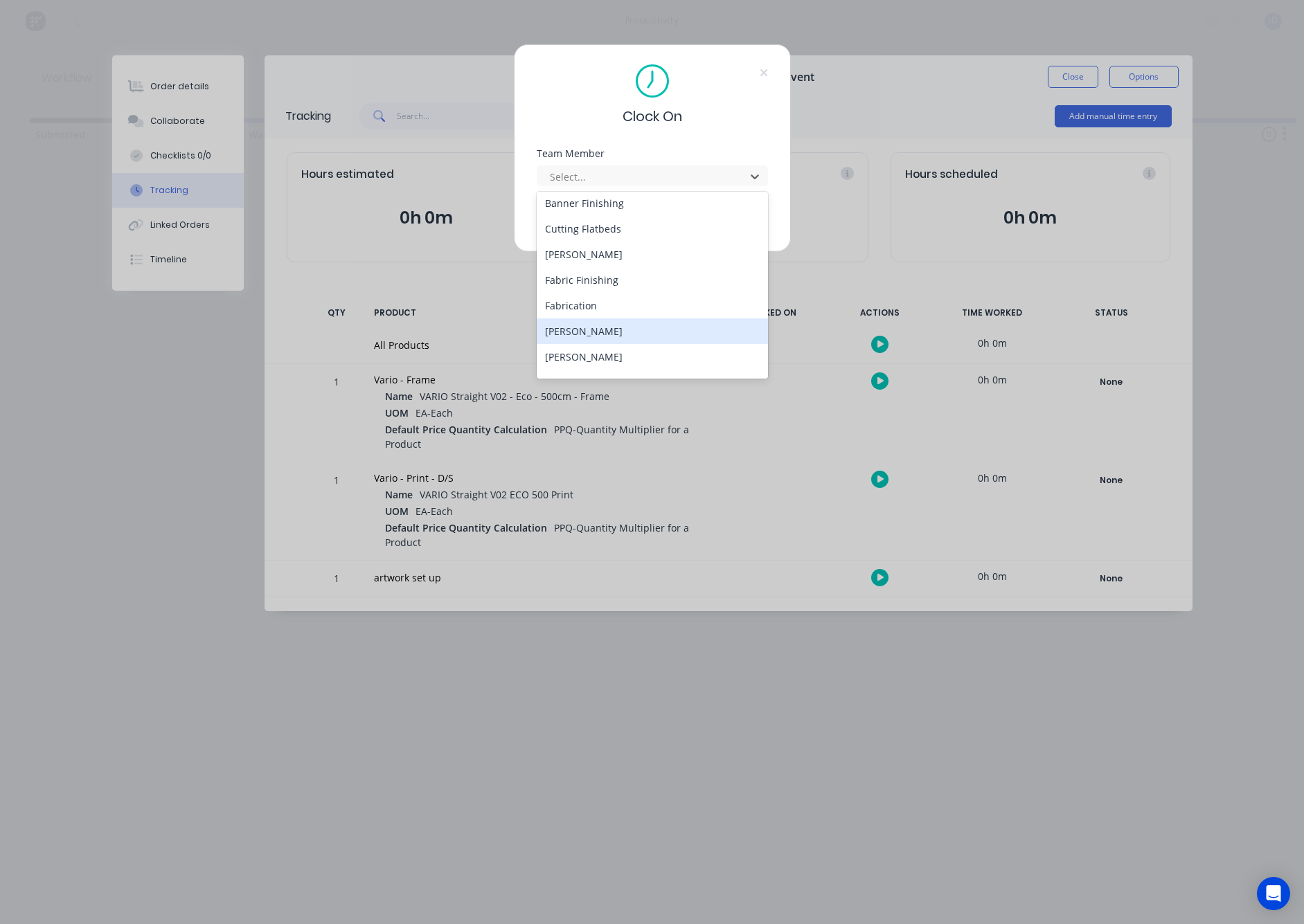
scroll to position [78, 0]
click at [578, 360] on div "[PERSON_NAME]" at bounding box center [652, 359] width 231 height 25
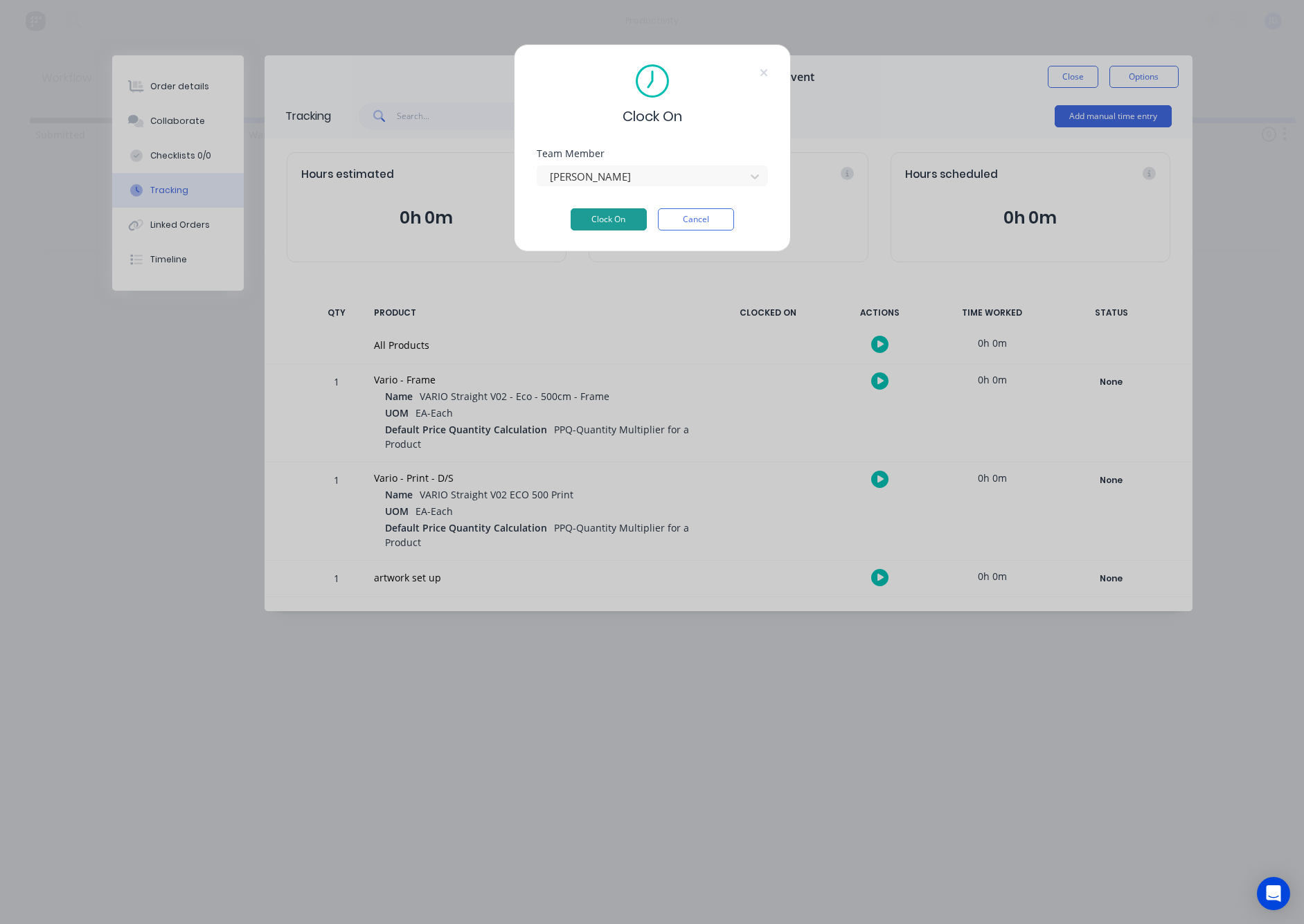
drag, startPoint x: 610, startPoint y: 219, endPoint x: 621, endPoint y: 217, distance: 11.2
click at [610, 219] on button "Clock On" at bounding box center [609, 219] width 76 height 22
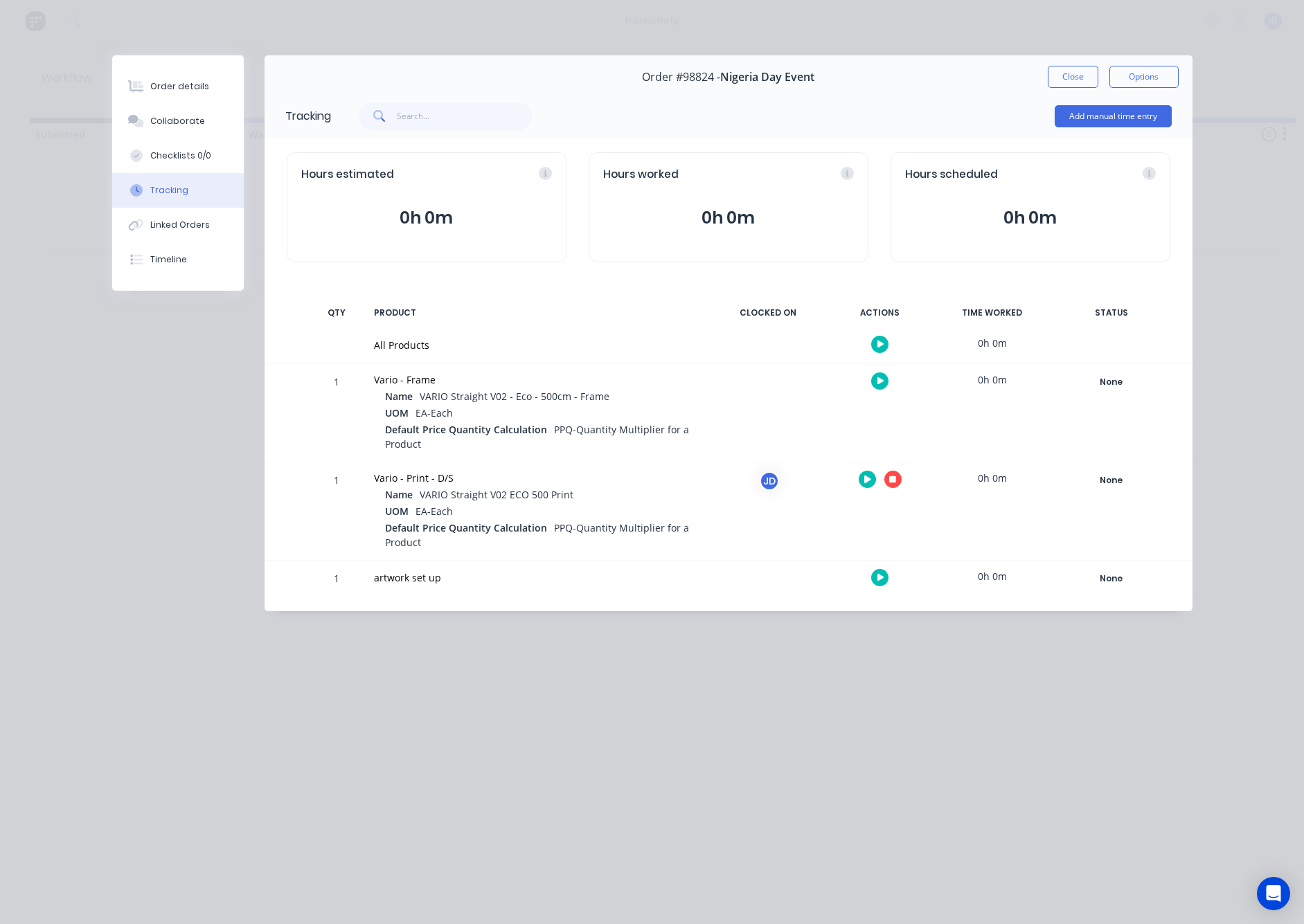
click at [895, 486] on button "button" at bounding box center [893, 479] width 18 height 18
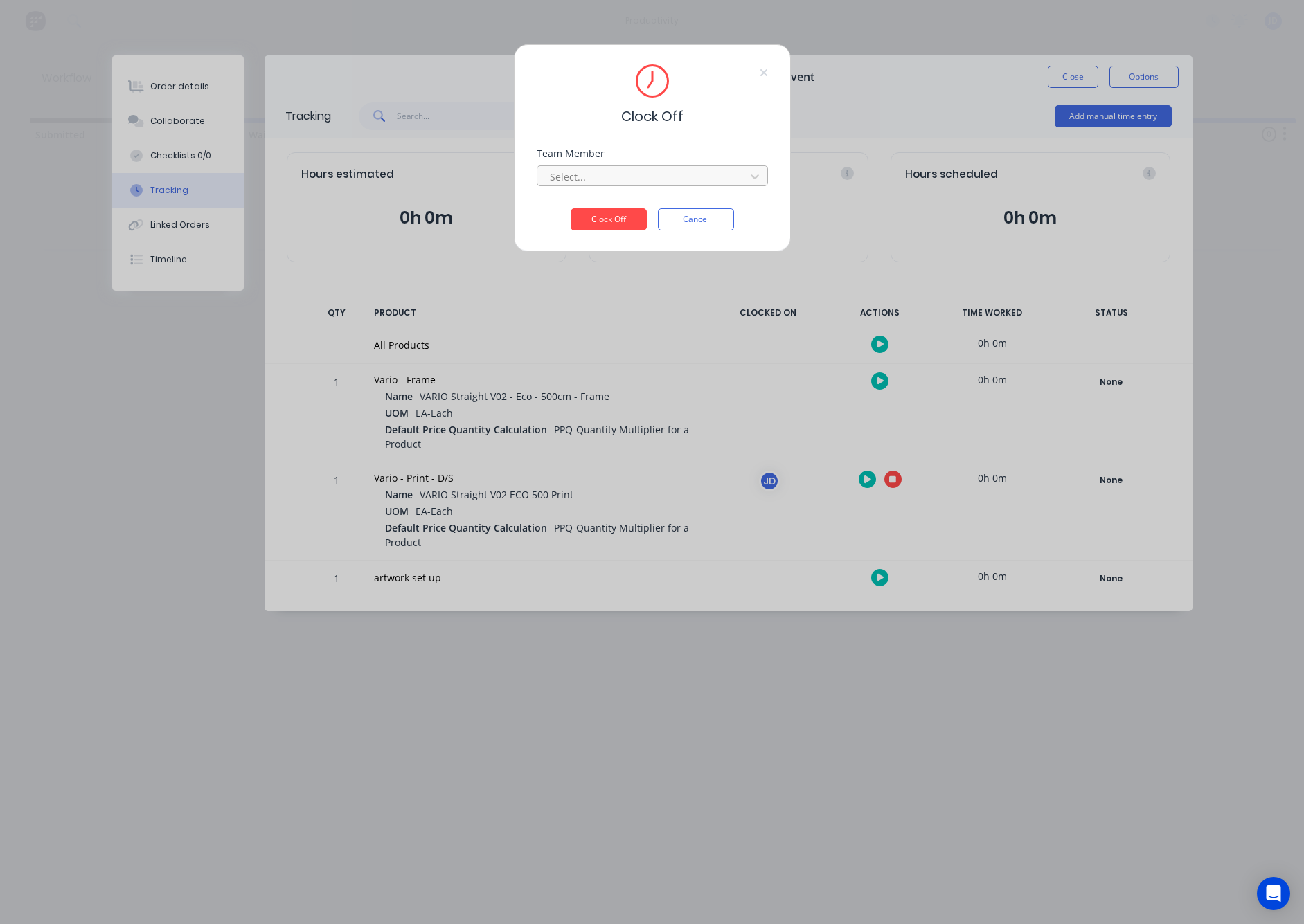
drag, startPoint x: 597, startPoint y: 164, endPoint x: 590, endPoint y: 185, distance: 22.1
click at [597, 164] on div "Select..." at bounding box center [652, 174] width 231 height 24
click at [588, 188] on div "Team Member Select..." at bounding box center [652, 179] width 231 height 60
click at [585, 175] on div at bounding box center [643, 177] width 190 height 18
click at [574, 206] on div "[PERSON_NAME]" at bounding box center [652, 207] width 231 height 25
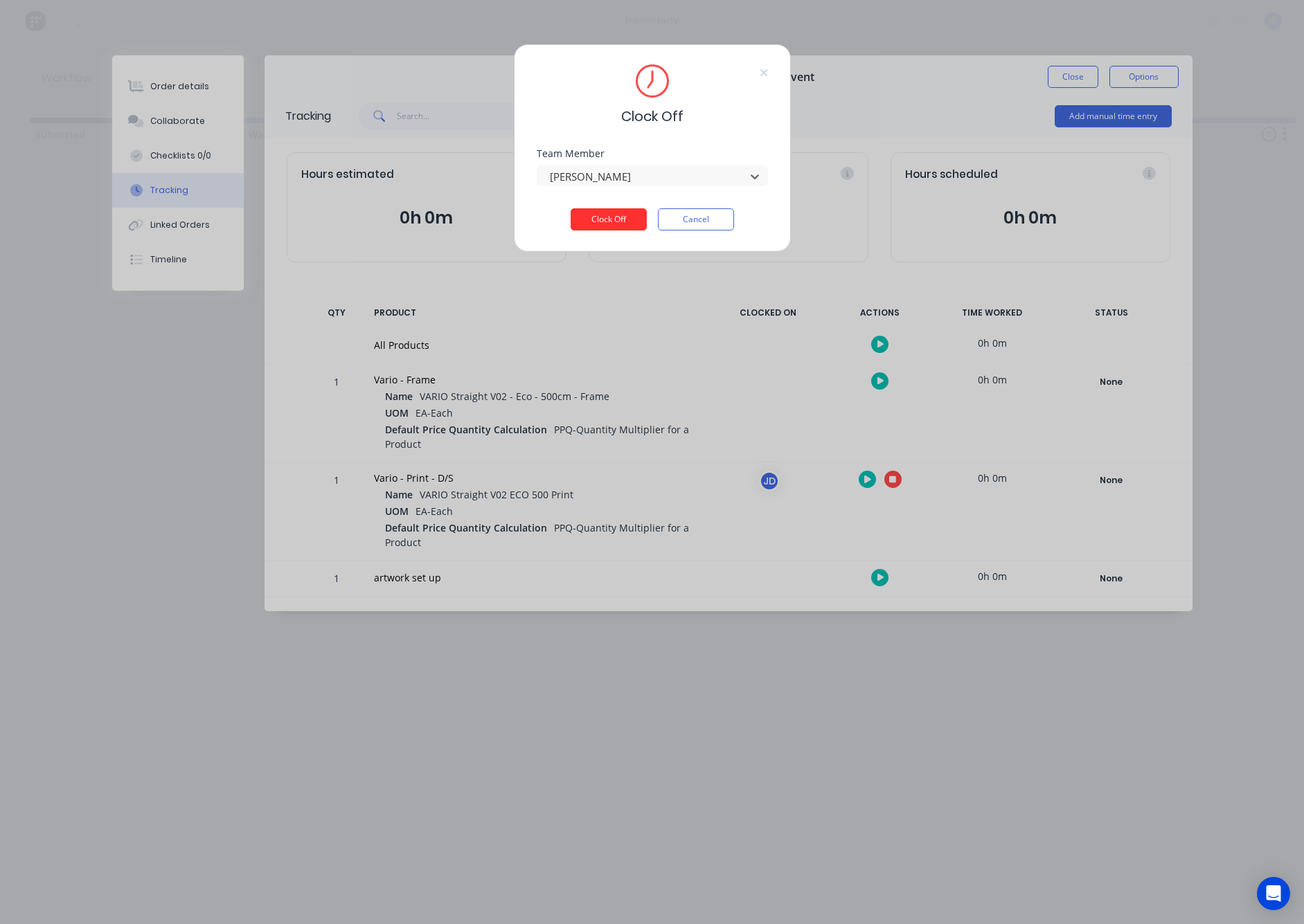
click at [594, 218] on button "Clock Off" at bounding box center [609, 219] width 76 height 22
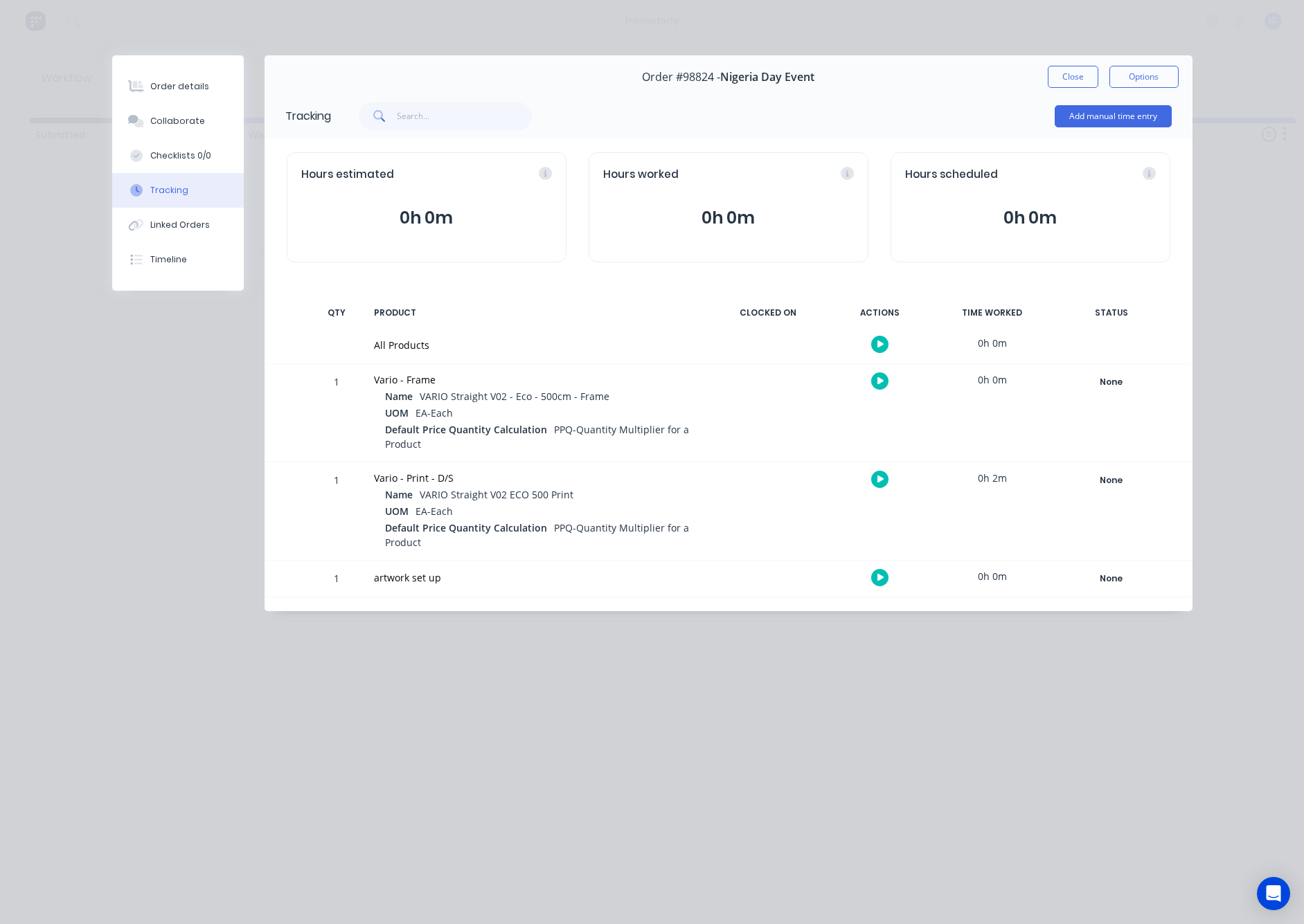
click at [1080, 75] on button "Close" at bounding box center [1073, 77] width 51 height 22
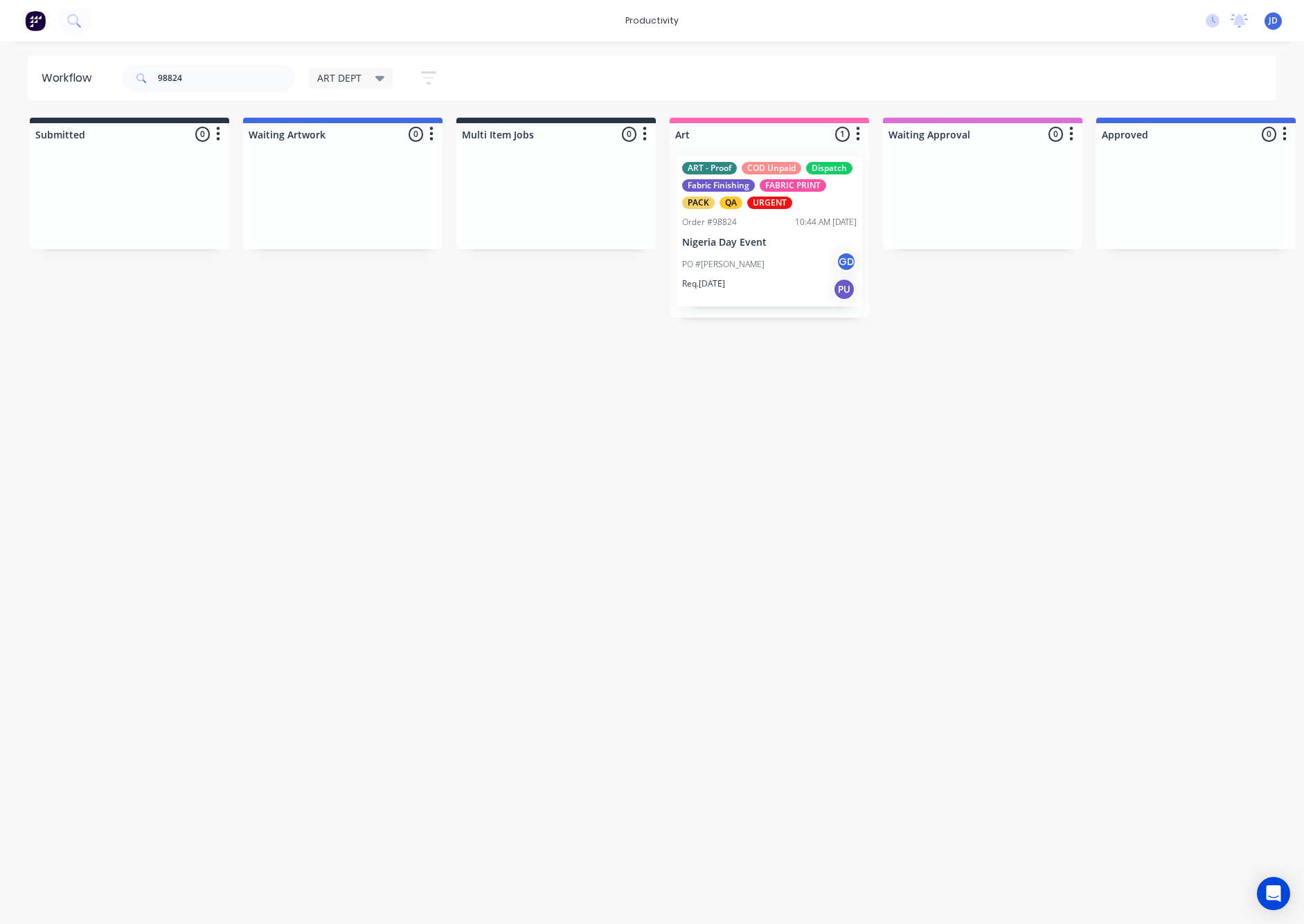
drag, startPoint x: 1080, startPoint y: 75, endPoint x: 981, endPoint y: 83, distance: 99.3
click at [1080, 75] on div "98824 ART DEPT Save new view None edit ART DEPT (Default) edit Banner Finishing…" at bounding box center [698, 78] width 1158 height 41
click at [210, 73] on input "98824" at bounding box center [226, 78] width 137 height 28
drag, startPoint x: 169, startPoint y: 77, endPoint x: 137, endPoint y: 78, distance: 32.0
click at [137, 78] on div "98824" at bounding box center [208, 78] width 173 height 28
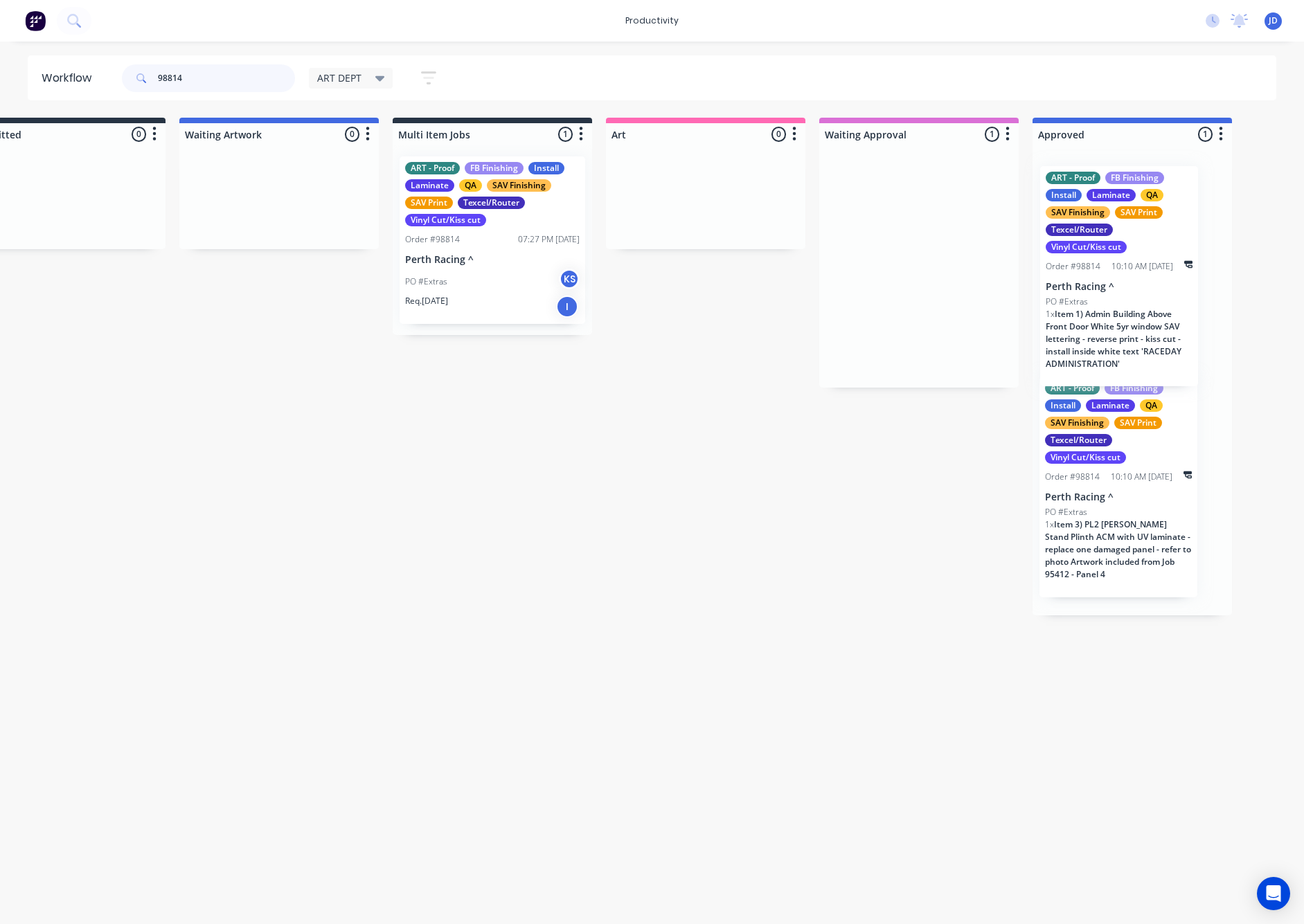
scroll to position [0, 101]
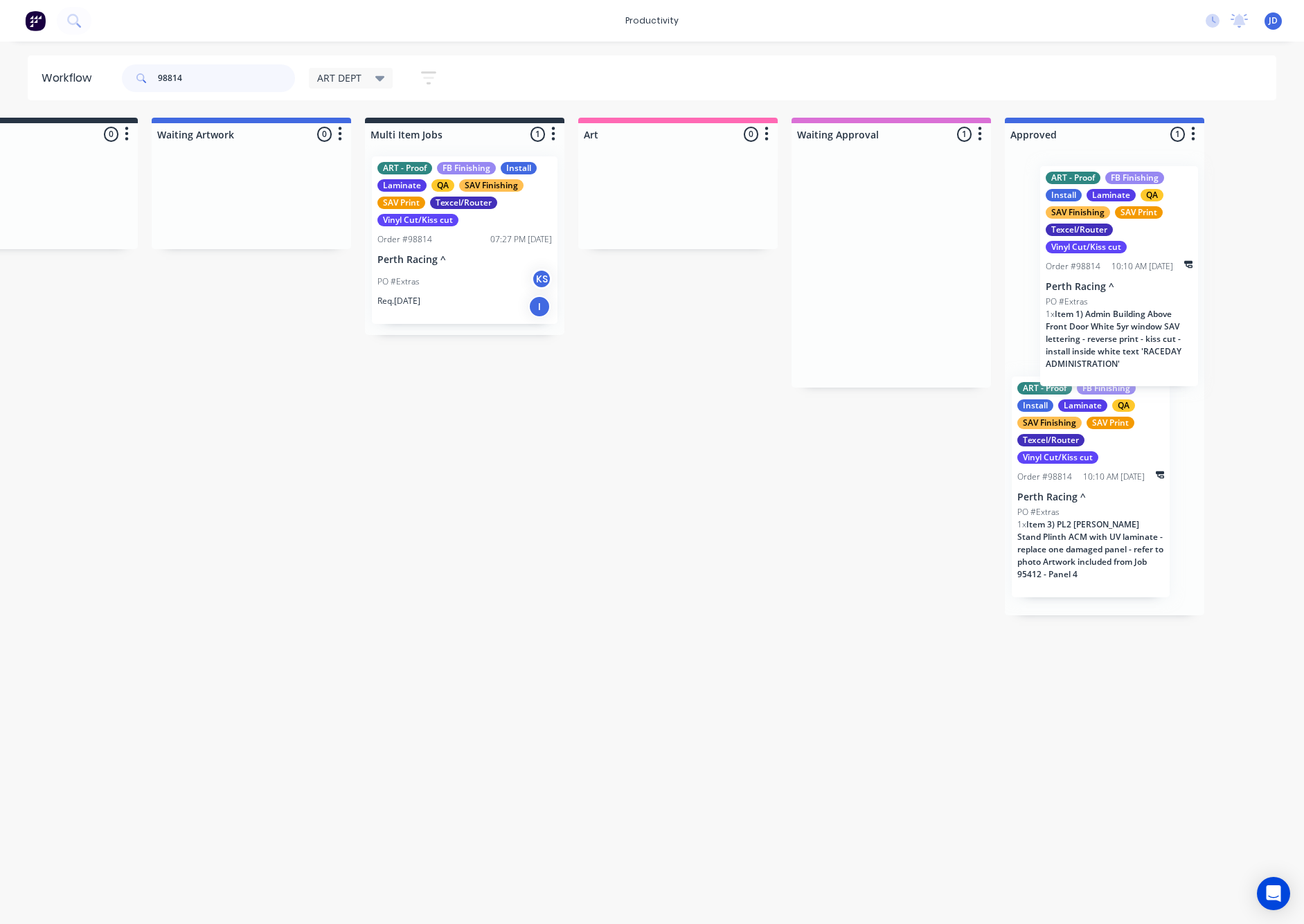
drag, startPoint x: 970, startPoint y: 329, endPoint x: 1120, endPoint y: 339, distance: 150.3
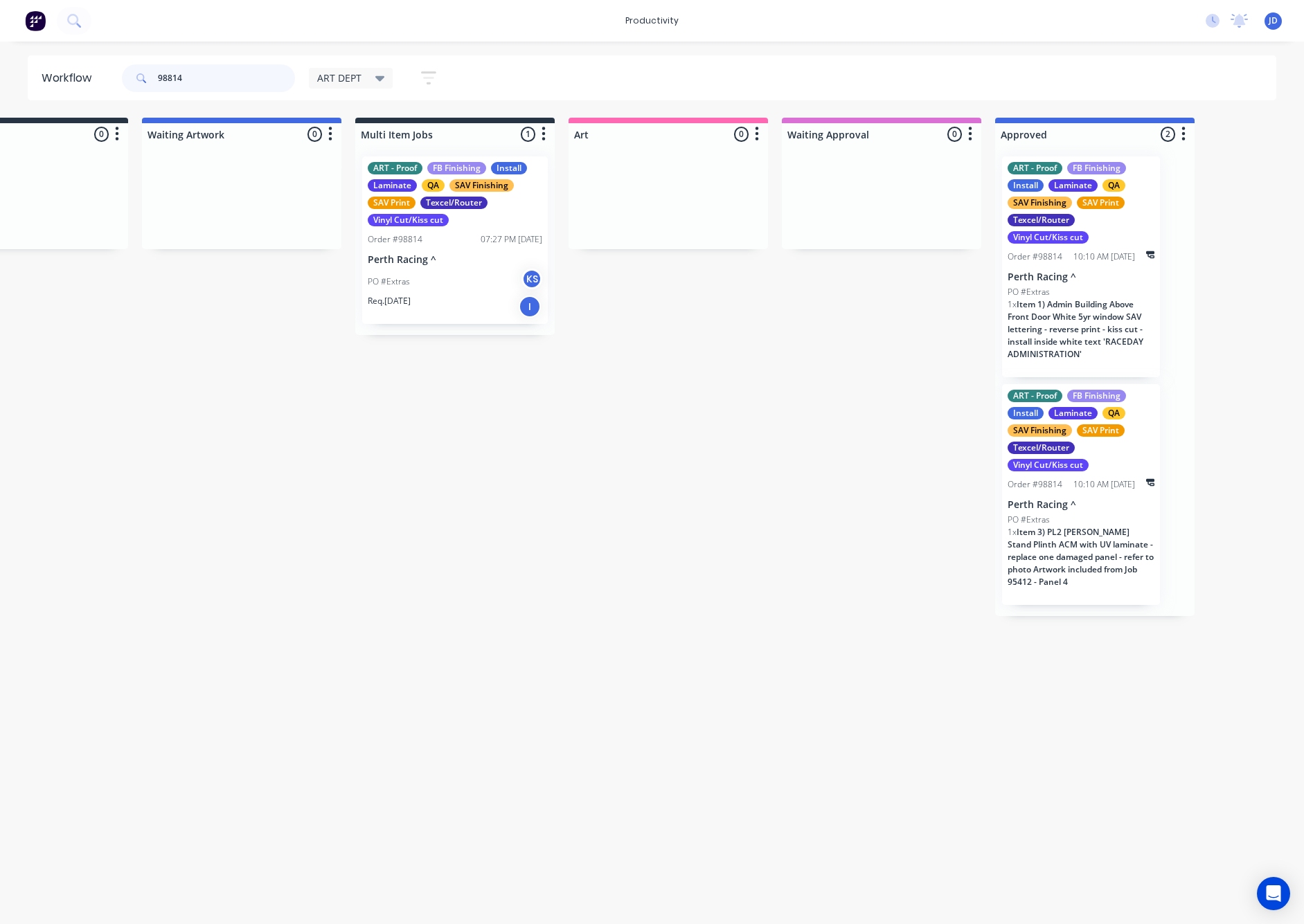
click at [137, 67] on div "98814" at bounding box center [208, 78] width 173 height 28
drag, startPoint x: 201, startPoint y: 76, endPoint x: 165, endPoint y: 77, distance: 36.0
click at [165, 77] on input "98814" at bounding box center [226, 78] width 137 height 28
click at [173, 76] on input "98814" at bounding box center [226, 78] width 137 height 28
drag, startPoint x: 186, startPoint y: 76, endPoint x: 131, endPoint y: 79, distance: 55.1
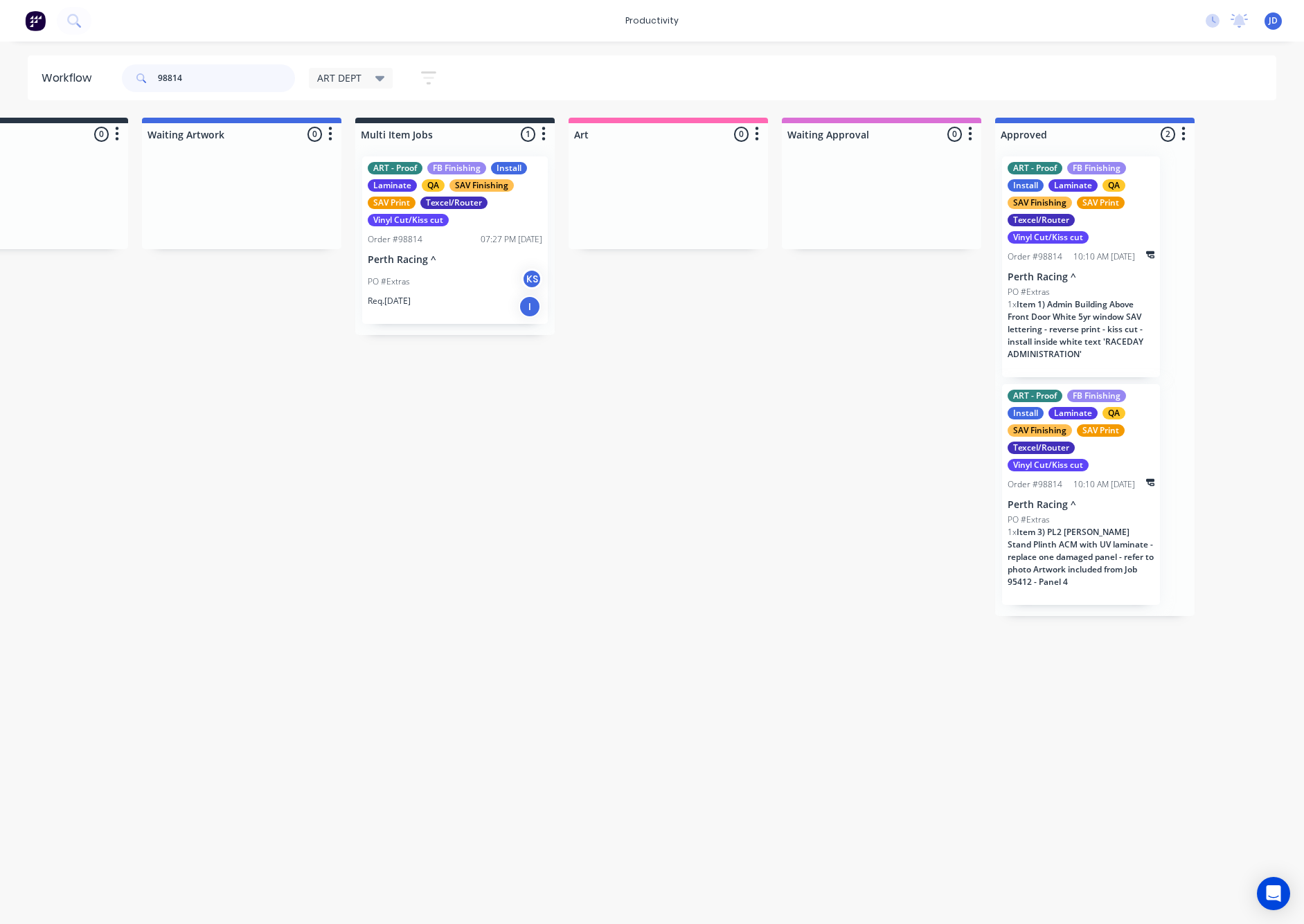
click at [131, 79] on div "98814" at bounding box center [208, 78] width 173 height 28
type input "98824"
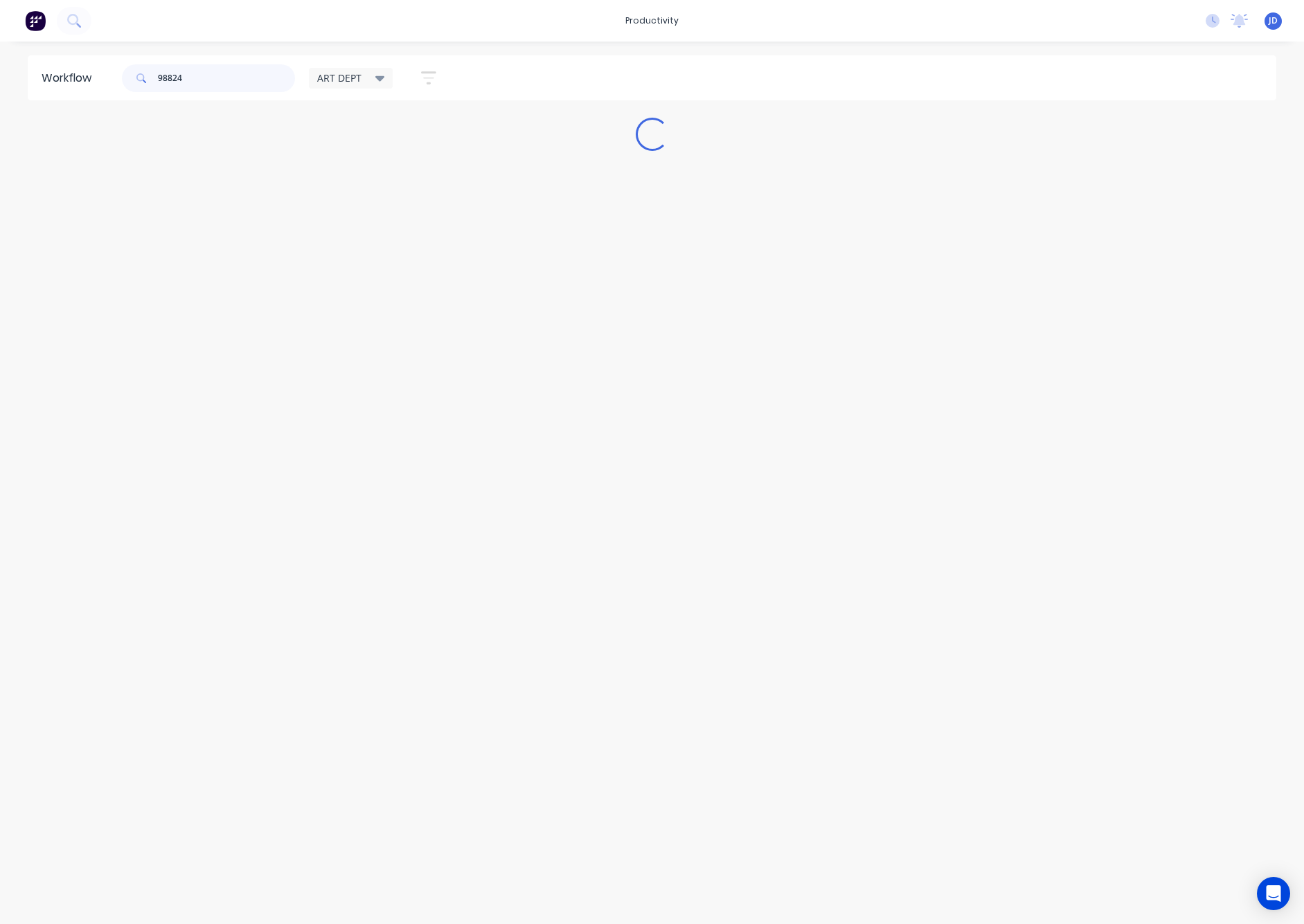
scroll to position [0, 0]
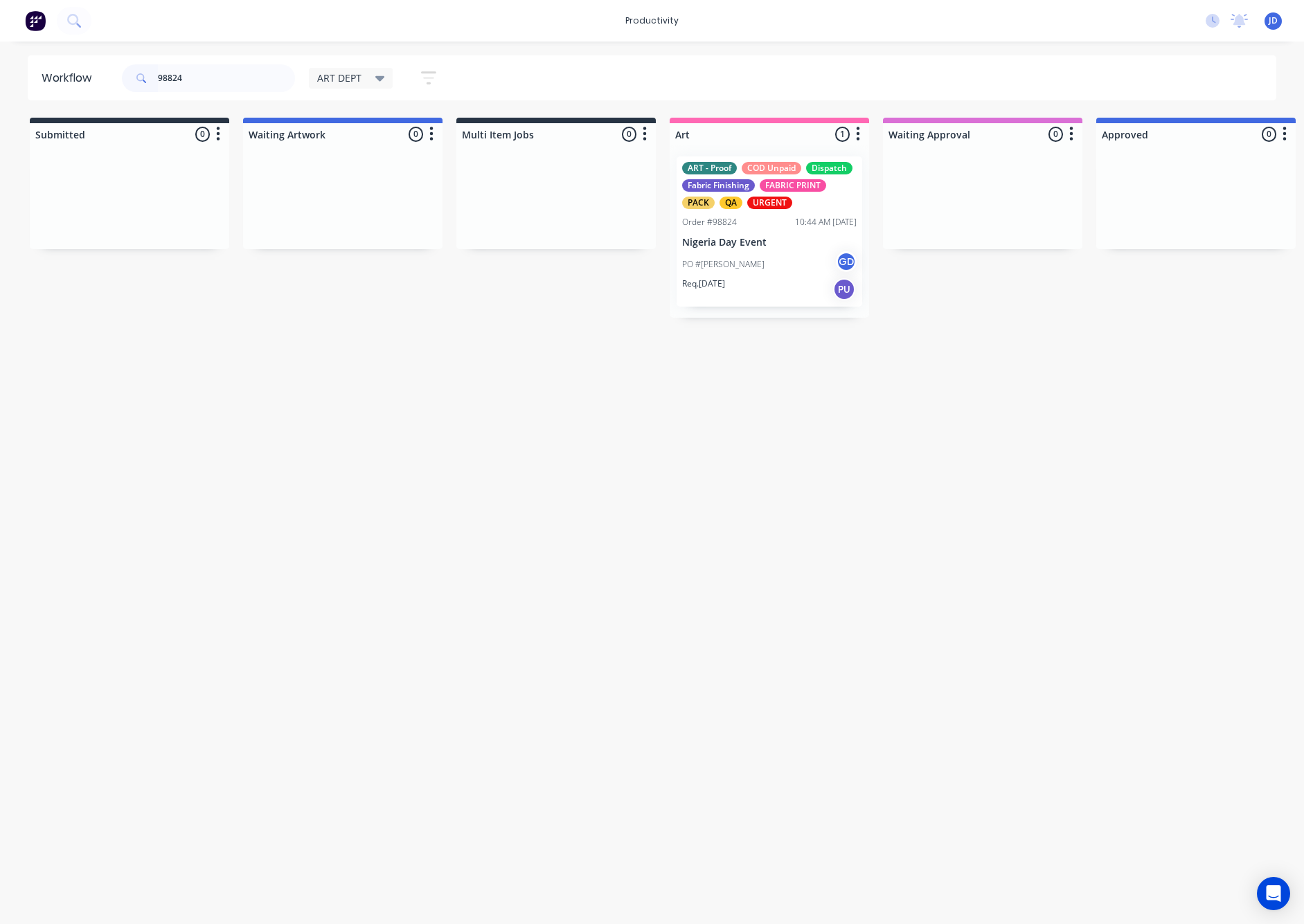
click at [698, 255] on div "PO #Donoi [PERSON_NAME]" at bounding box center [769, 264] width 175 height 26
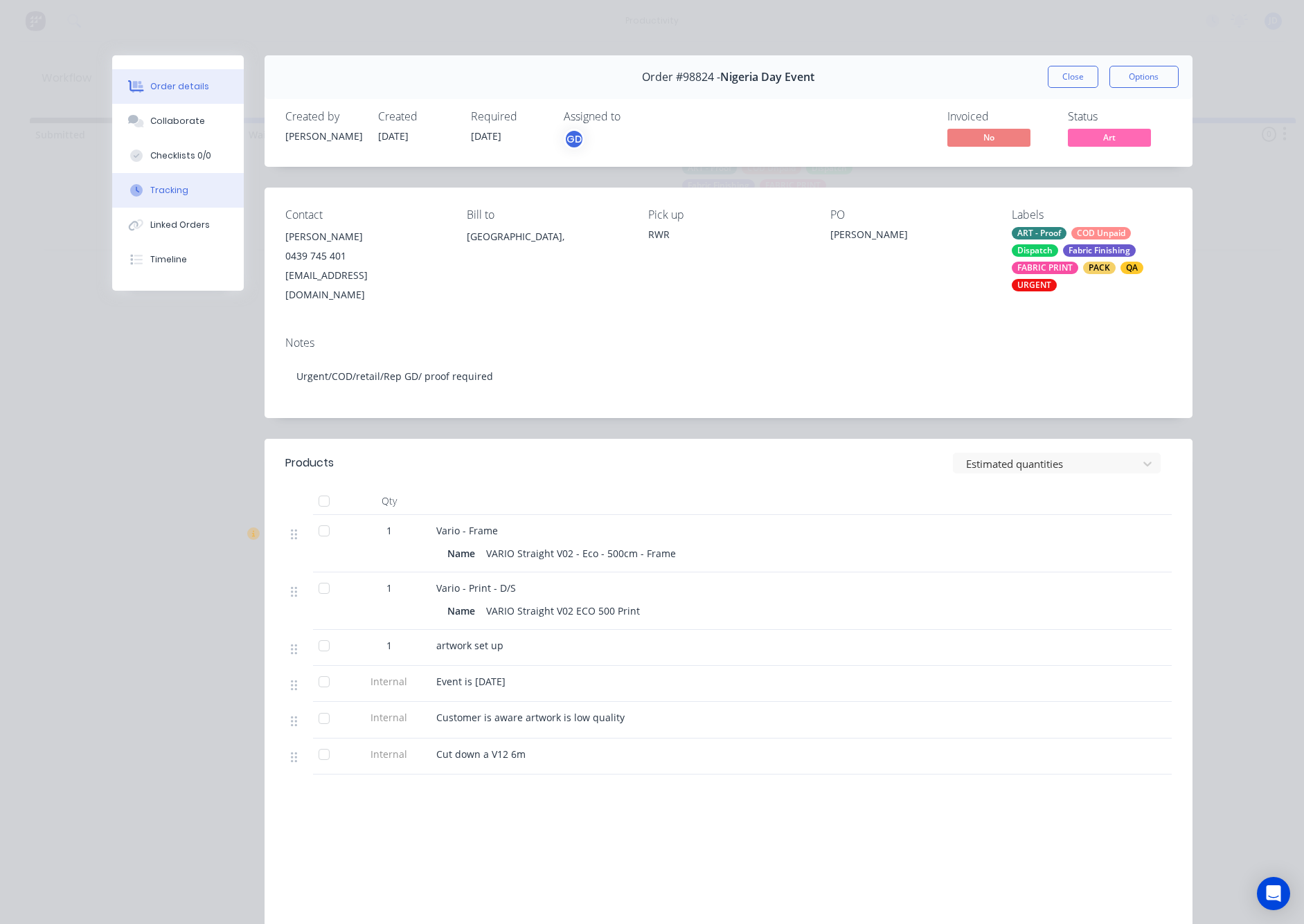
click at [135, 194] on icon at bounding box center [136, 190] width 13 height 13
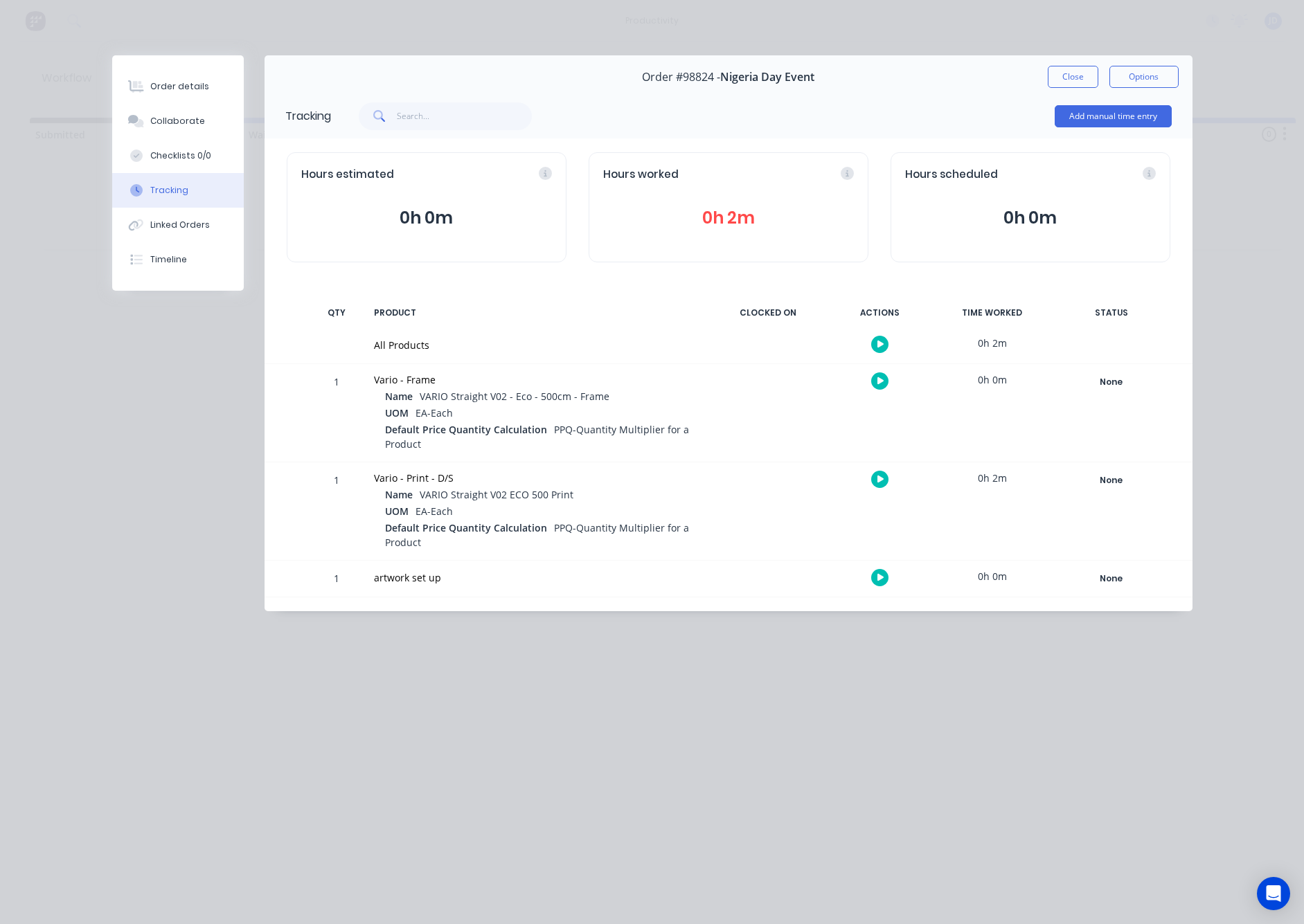
click at [884, 483] on icon "button" at bounding box center [881, 479] width 7 height 9
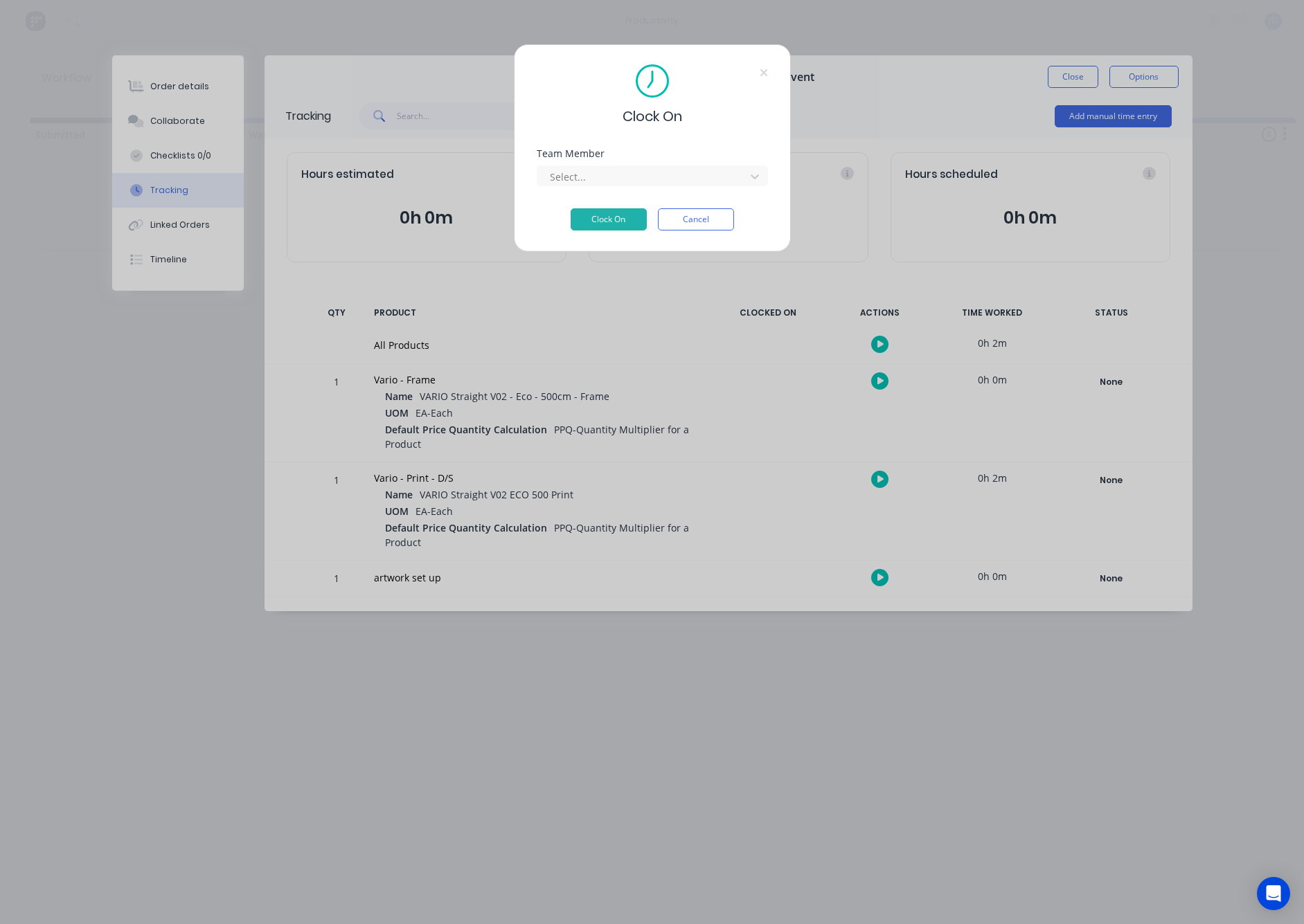
drag, startPoint x: 624, startPoint y: 180, endPoint x: 619, endPoint y: 187, distance: 8.6
click at [624, 180] on div at bounding box center [643, 177] width 190 height 18
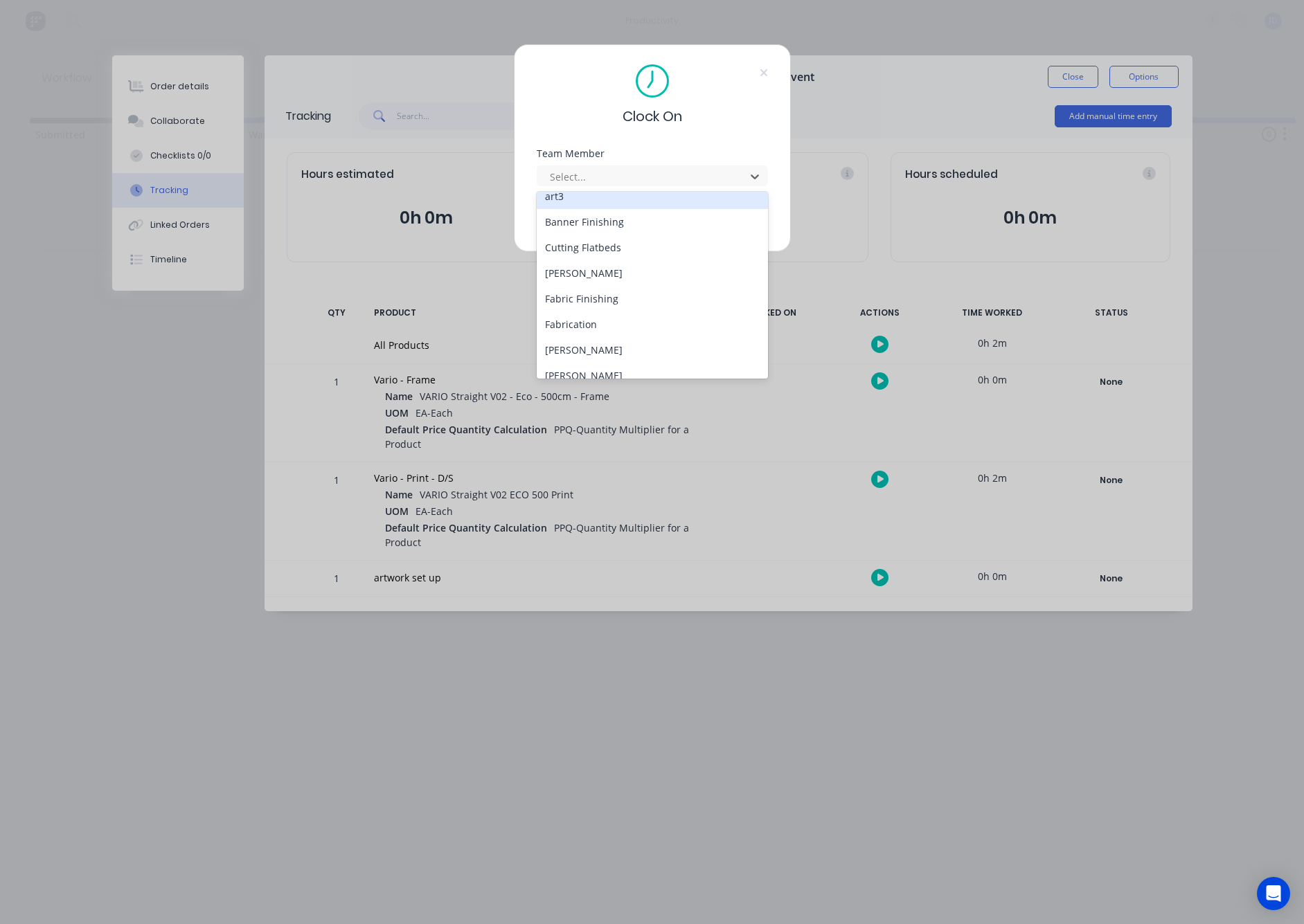
scroll to position [67, 0]
click at [586, 366] on div "[PERSON_NAME]" at bounding box center [652, 371] width 231 height 25
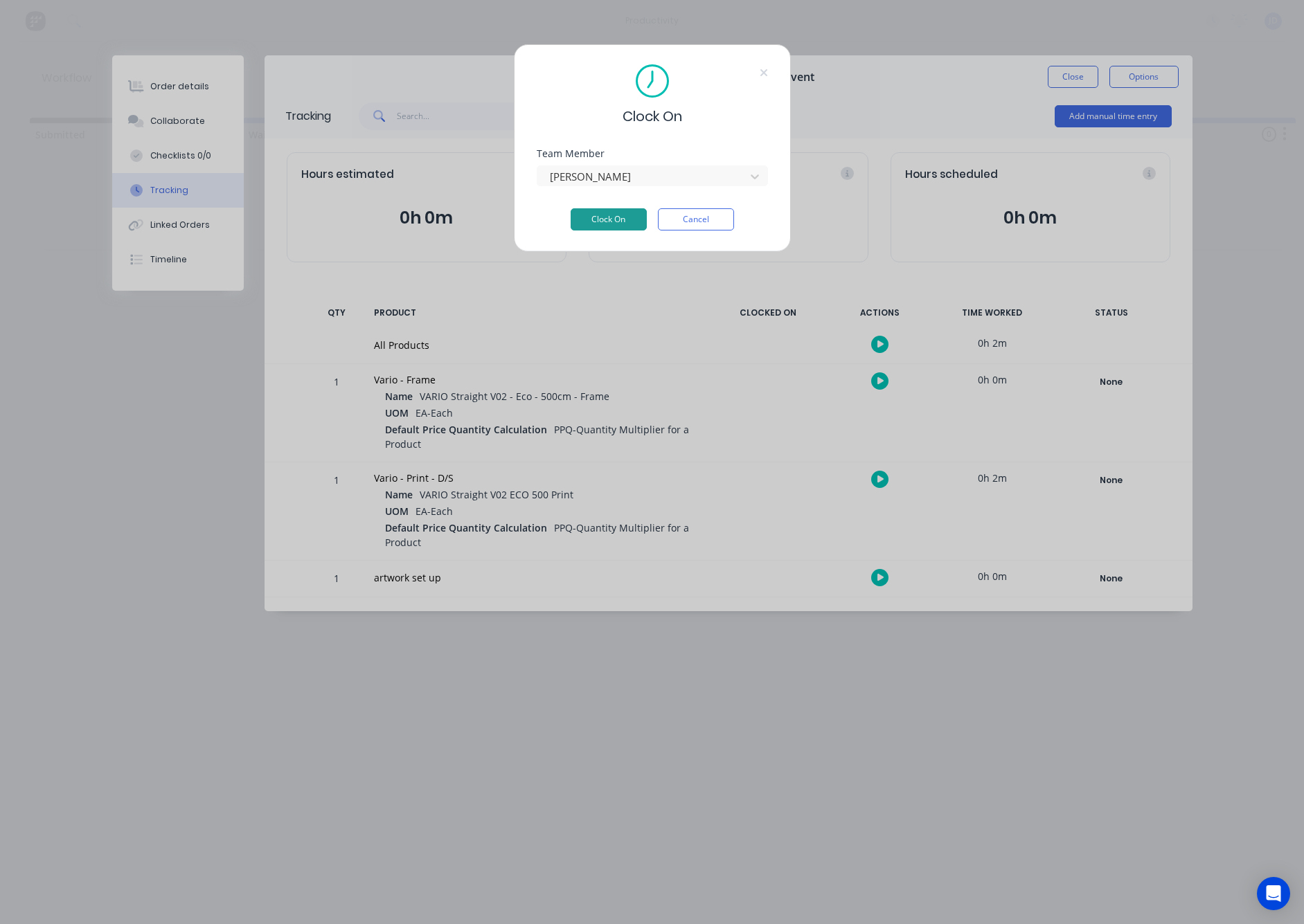
click at [613, 225] on button "Clock On" at bounding box center [609, 219] width 76 height 22
